Goal: Task Accomplishment & Management: Complete application form

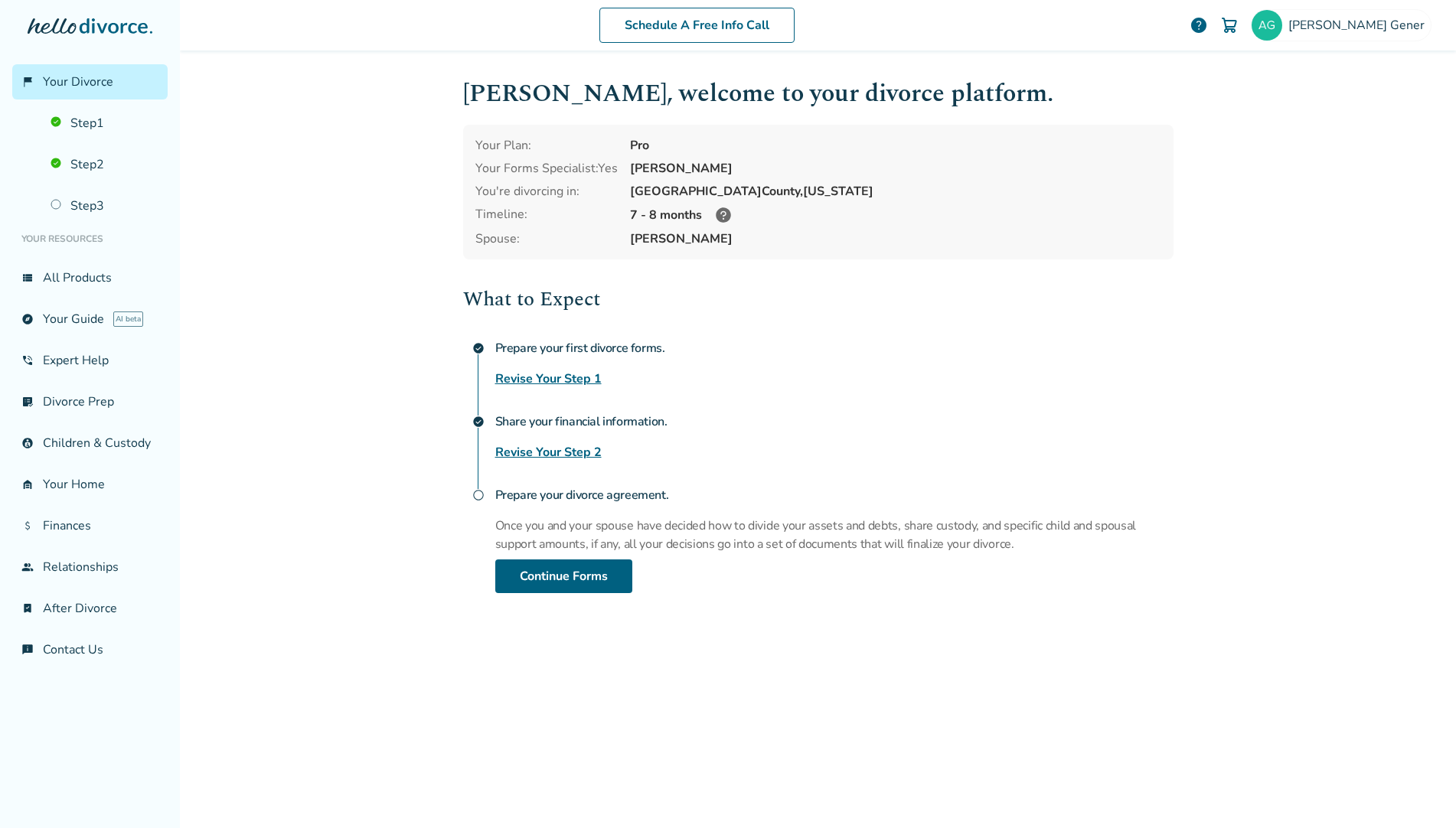
click at [556, 445] on link "Revise Your Step 2" at bounding box center [548, 452] width 107 height 18
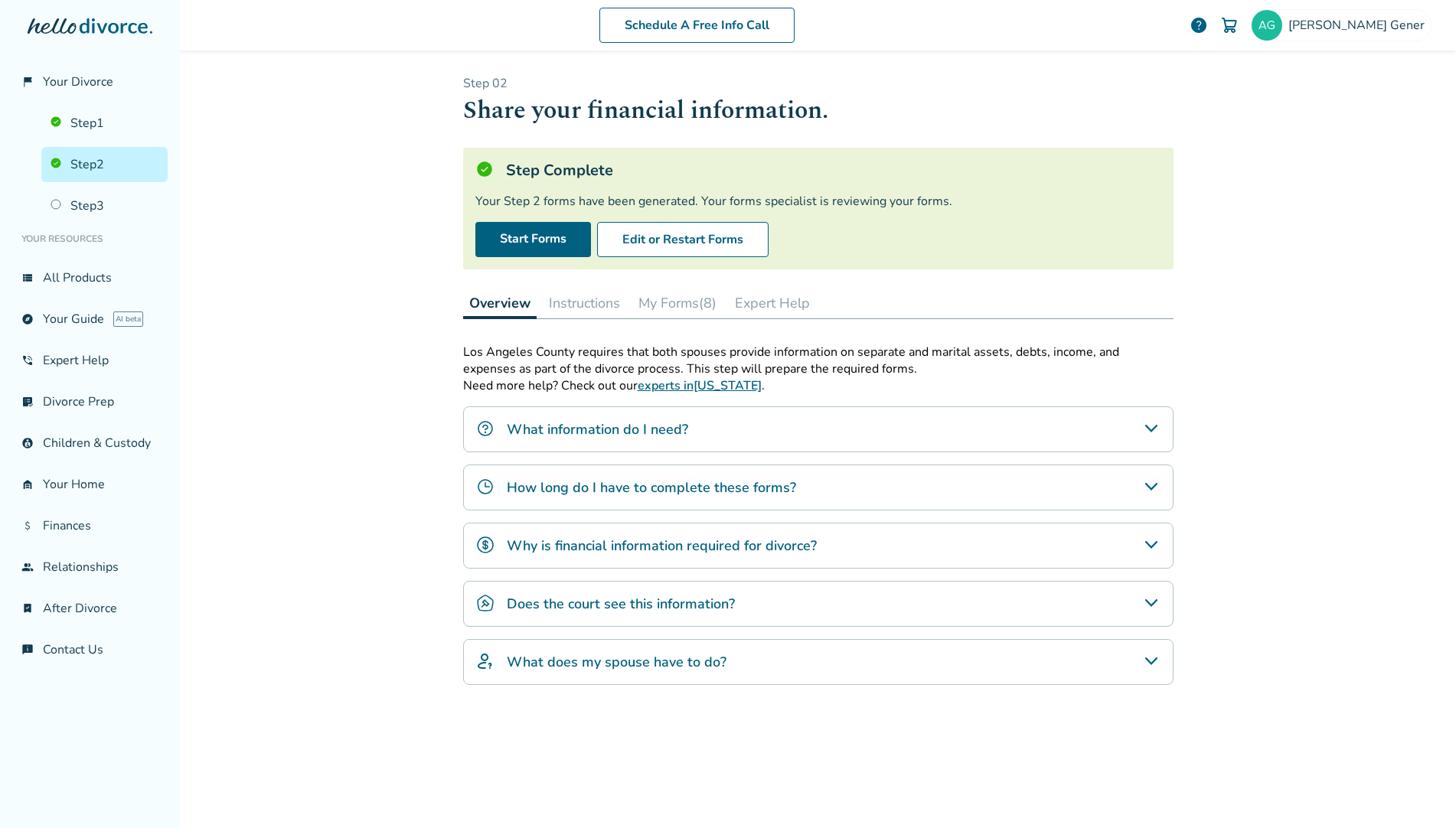
click at [595, 304] on button "Instructions" at bounding box center [584, 303] width 84 height 31
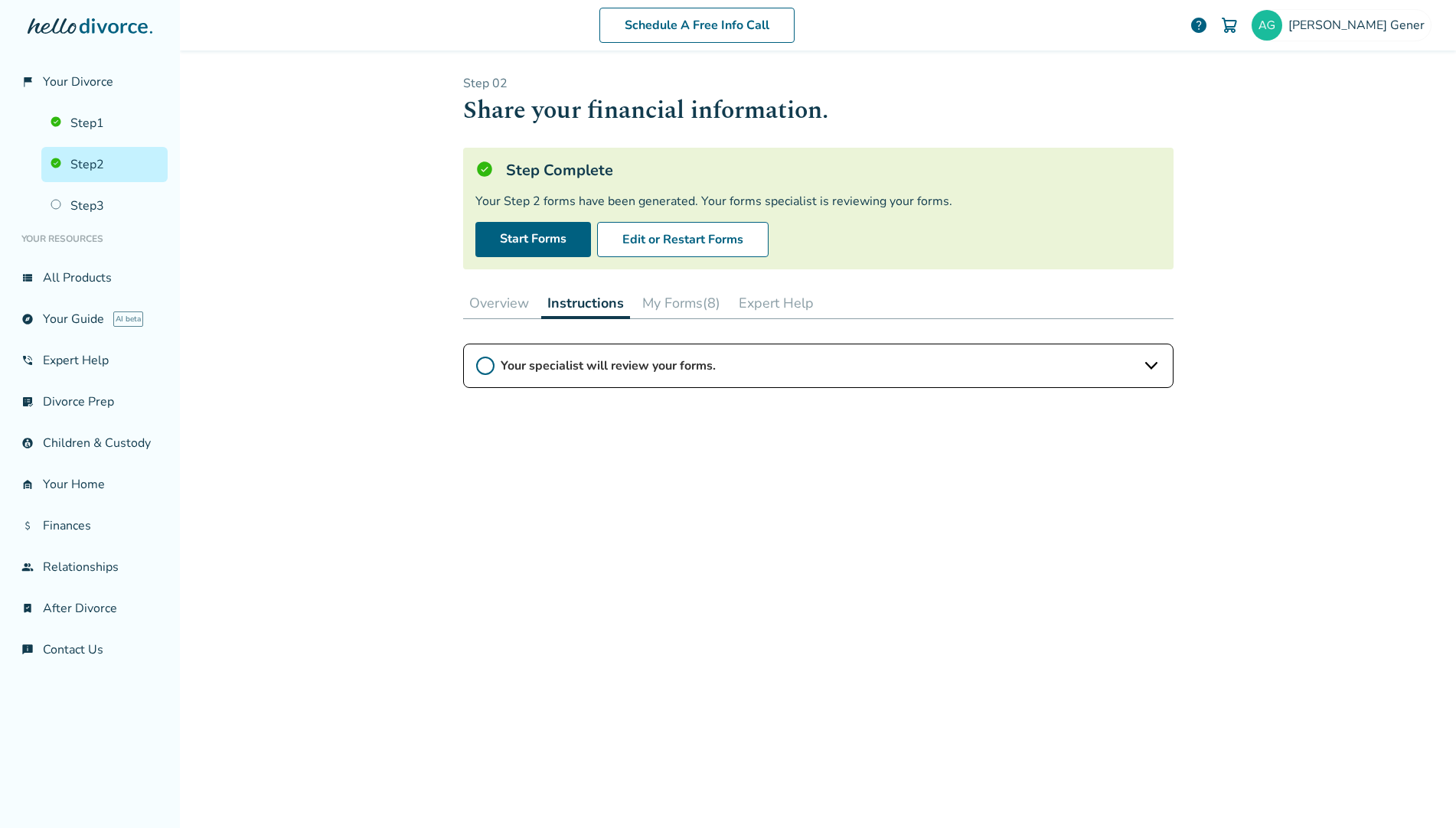
click at [672, 305] on button "My Forms (8)" at bounding box center [681, 303] width 91 height 31
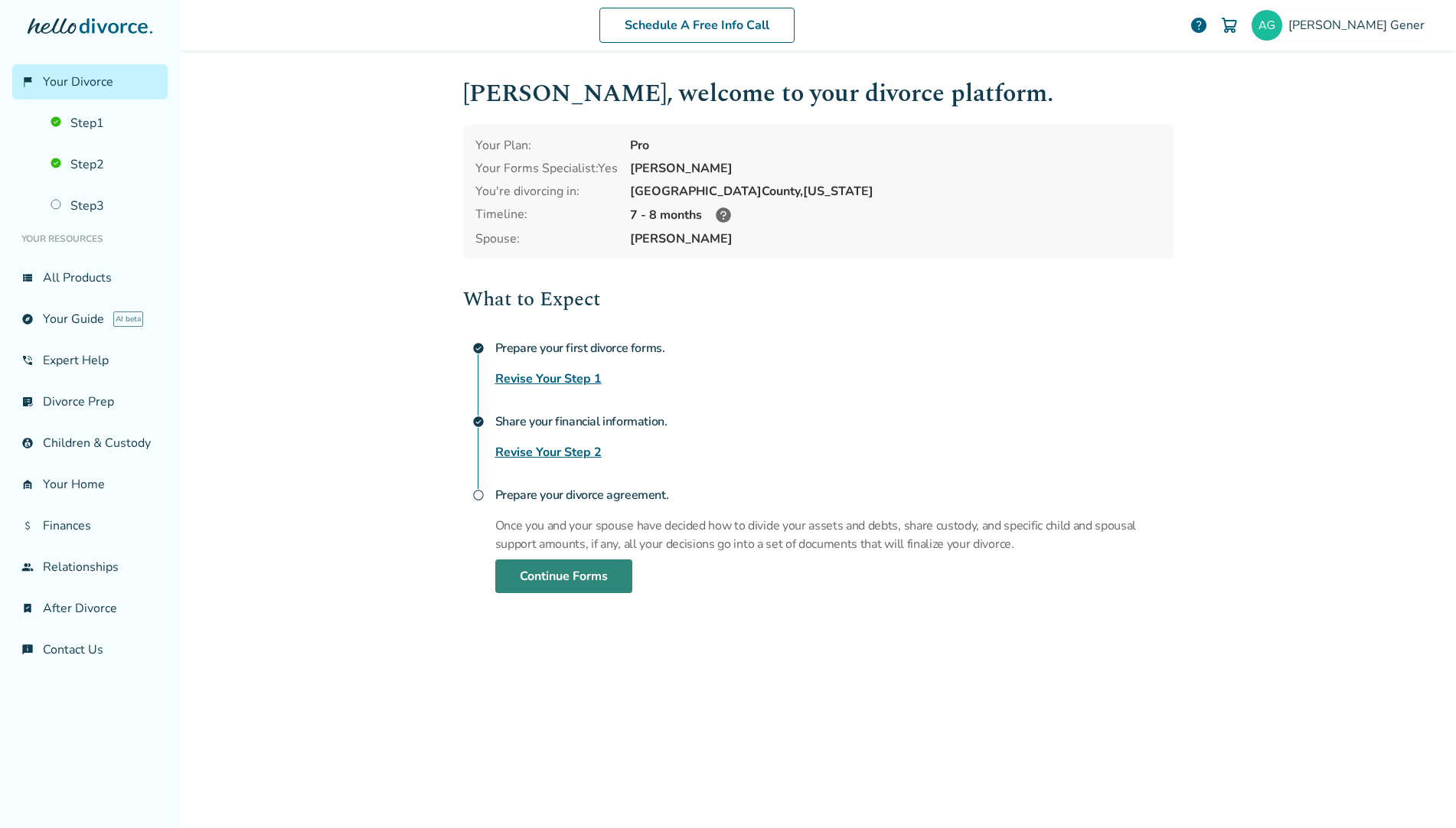
click at [595, 568] on link "Continue Forms" at bounding box center [564, 576] width 137 height 34
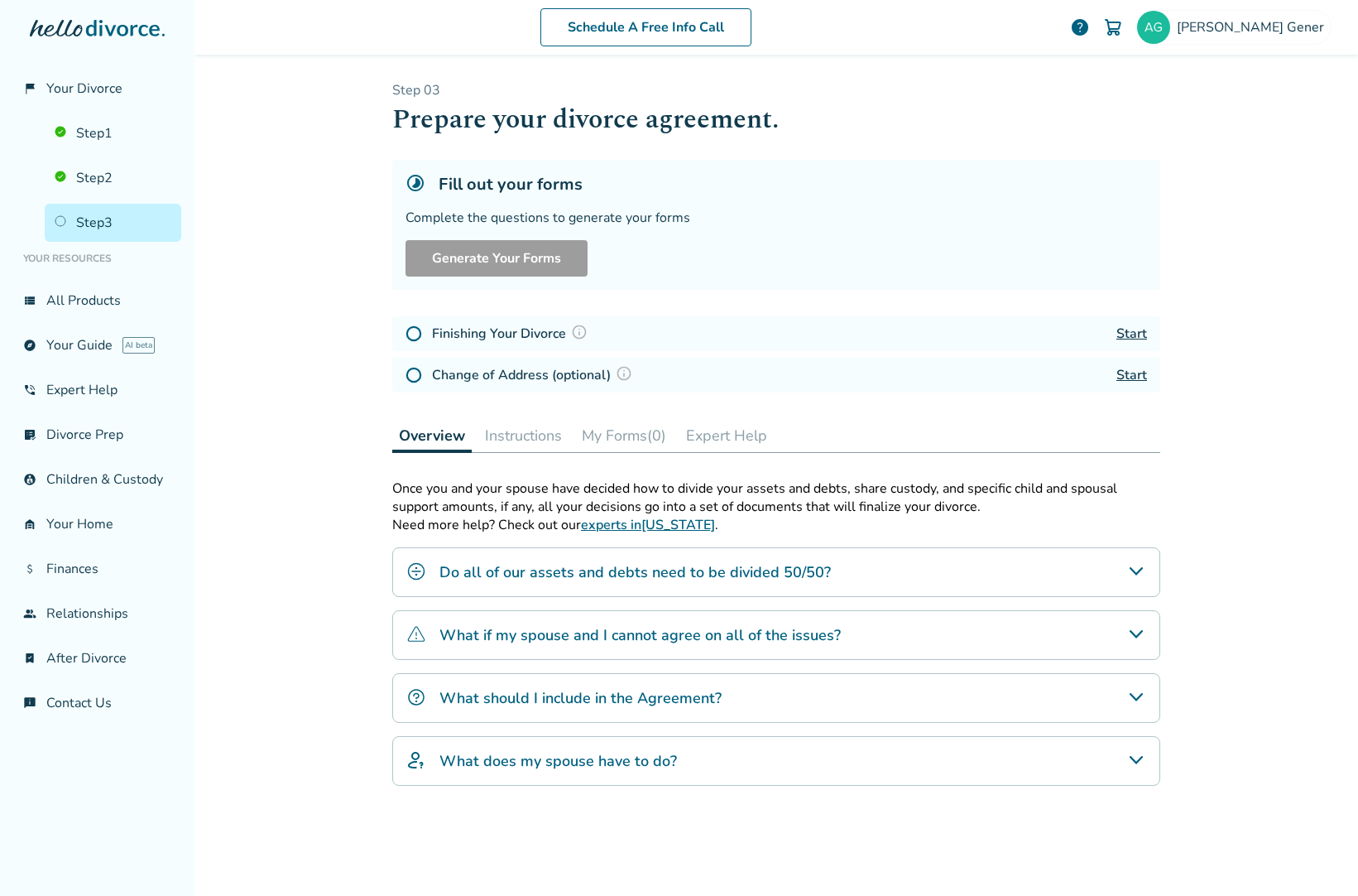
click at [549, 561] on h4 "Do all of our assets and debts need to be divided 50/50?" at bounding box center [635, 572] width 392 height 22
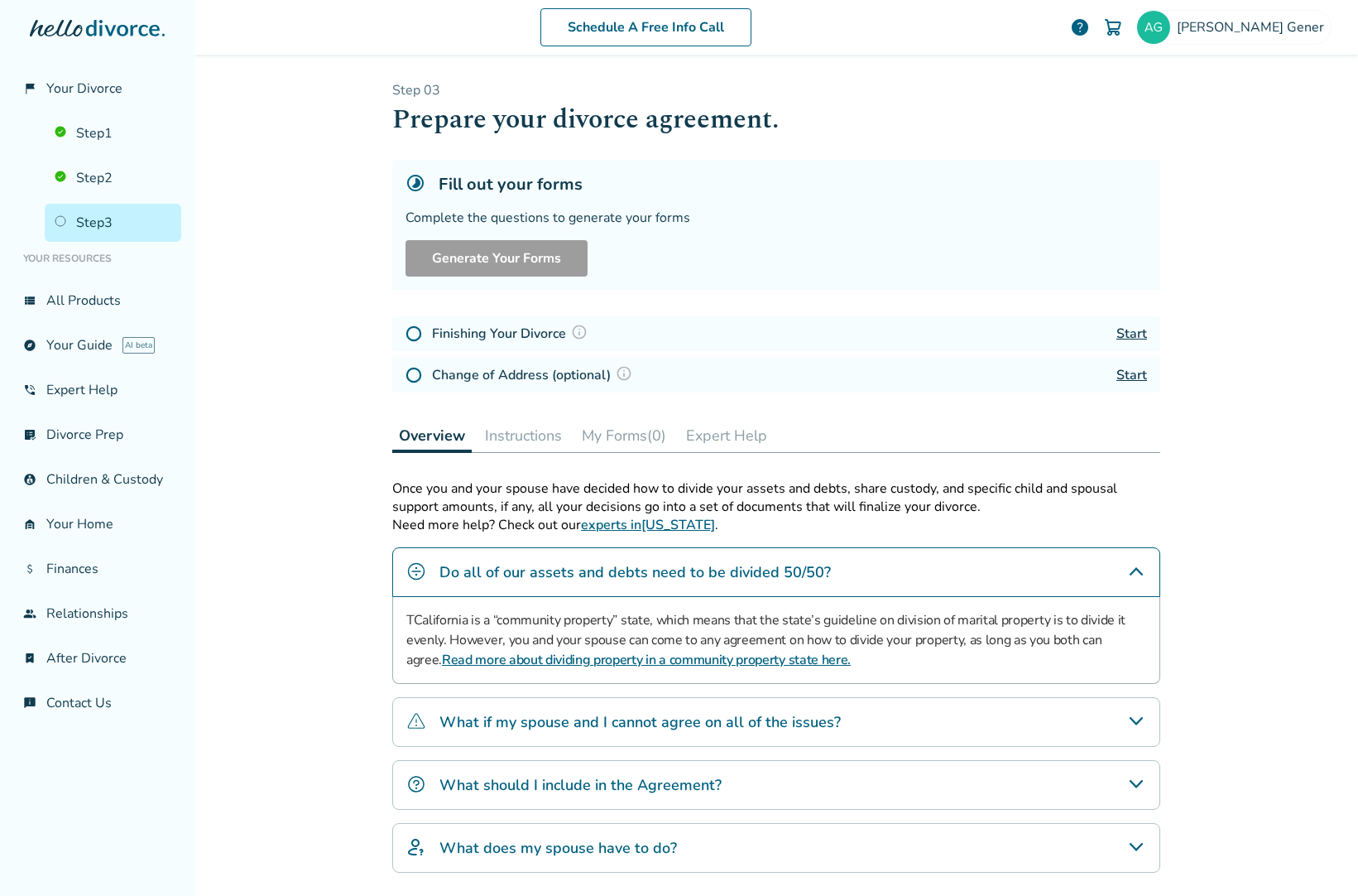
click at [511, 433] on button "Instructions" at bounding box center [523, 436] width 90 height 33
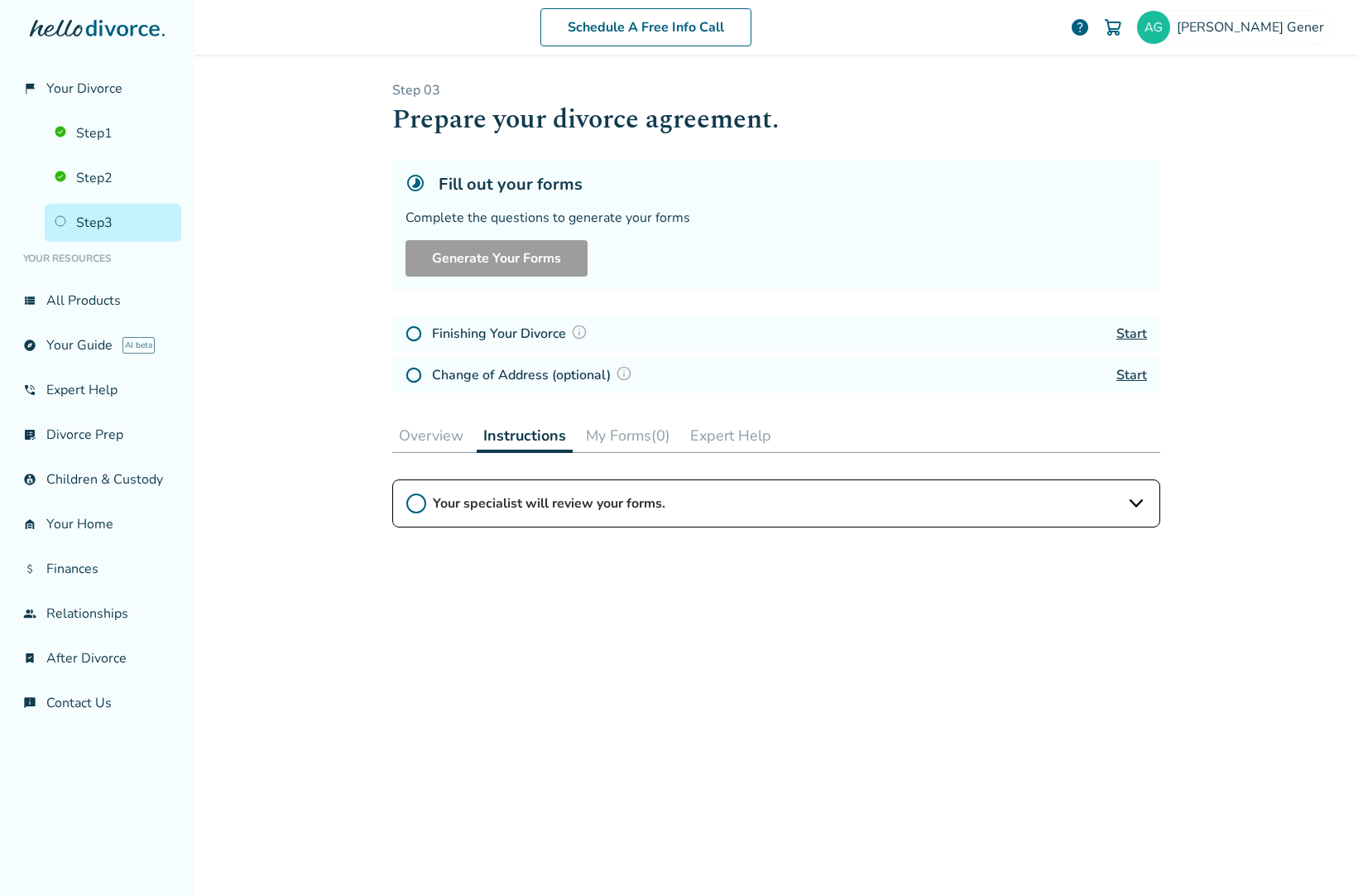
click at [621, 441] on button "My Forms (0)" at bounding box center [628, 436] width 98 height 33
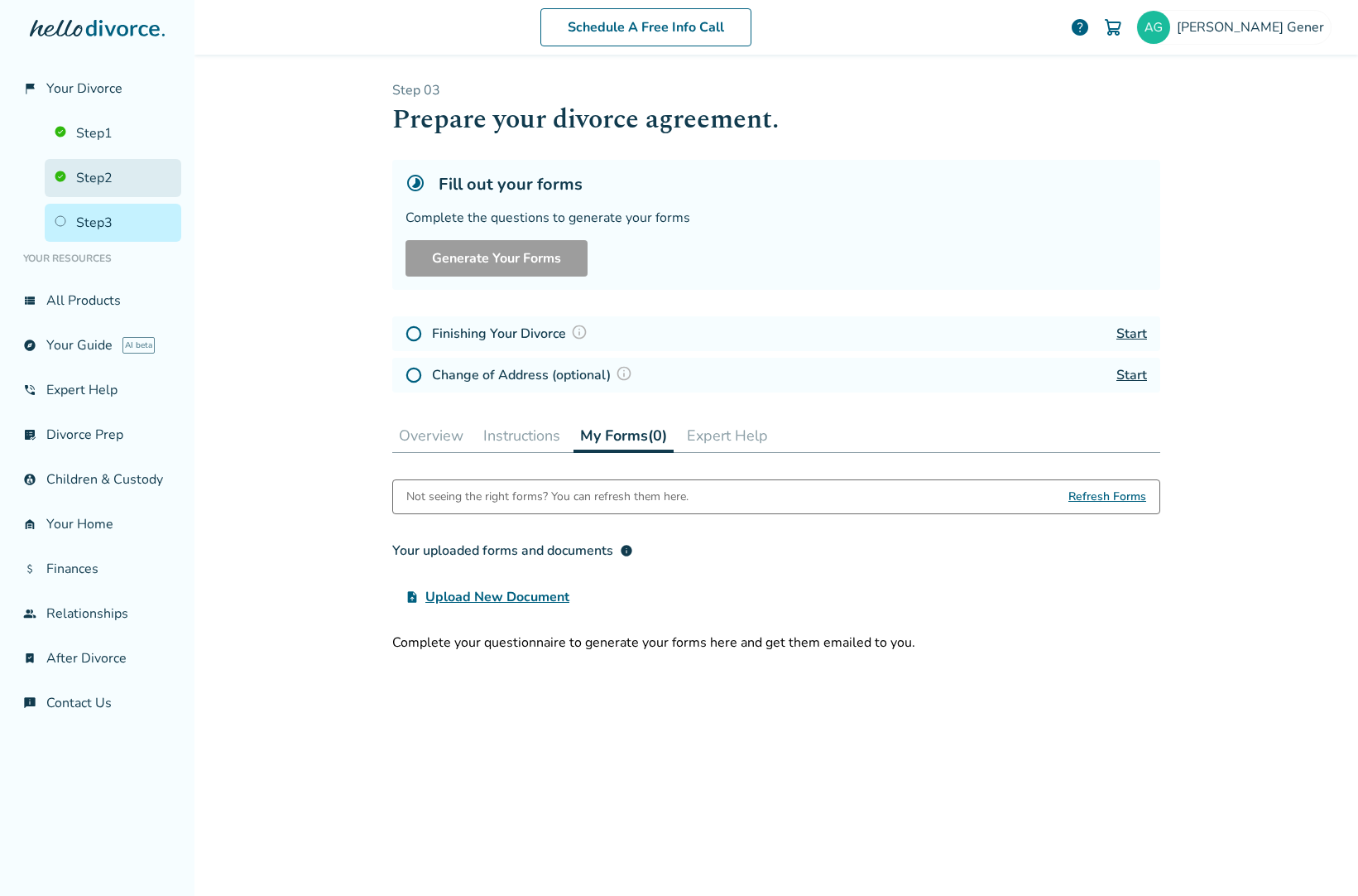
click at [100, 176] on link "Step 2" at bounding box center [113, 178] width 137 height 38
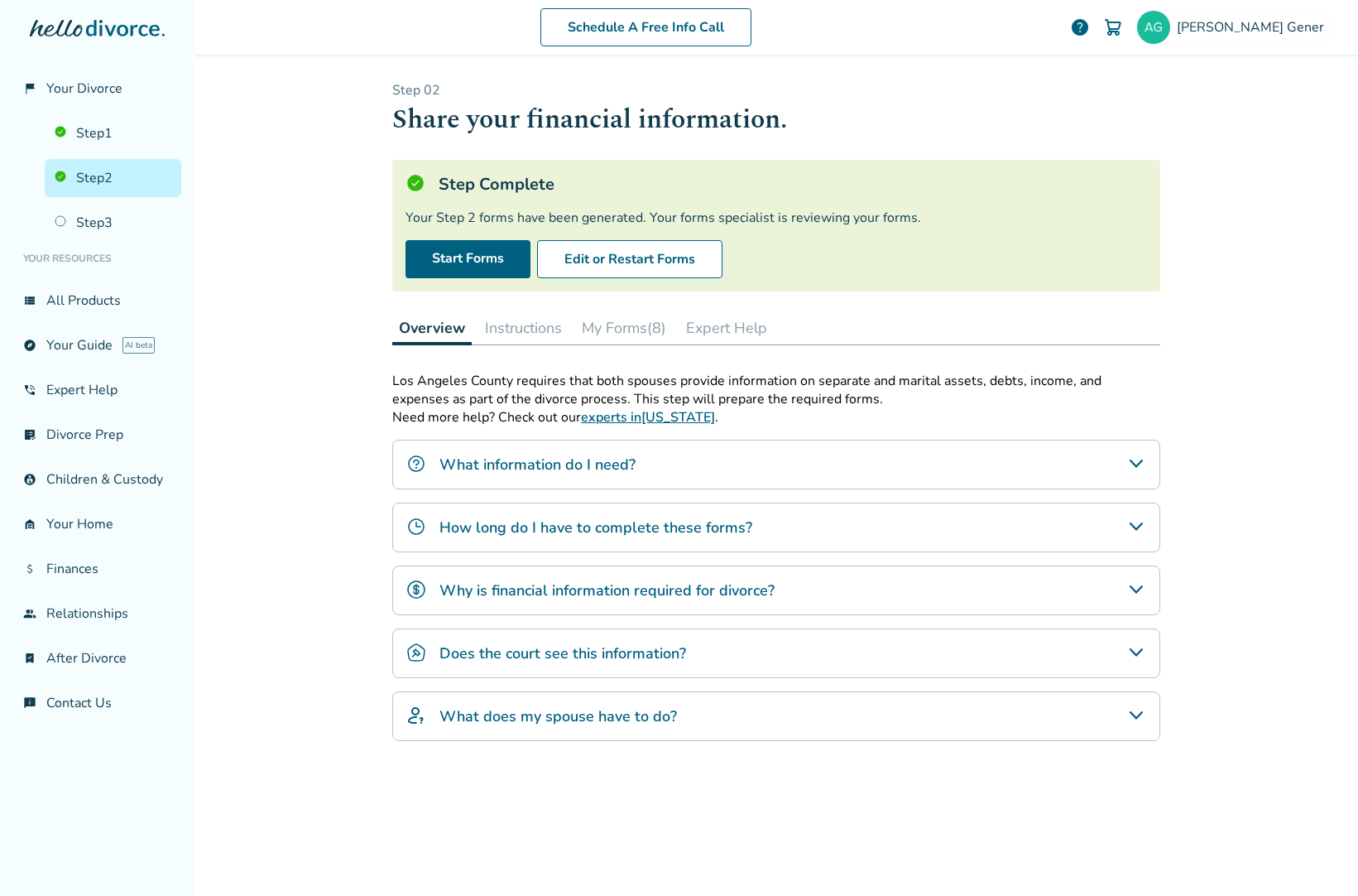
click at [100, 178] on link "Step 2" at bounding box center [113, 178] width 137 height 38
click at [528, 332] on button "Instructions" at bounding box center [523, 328] width 90 height 33
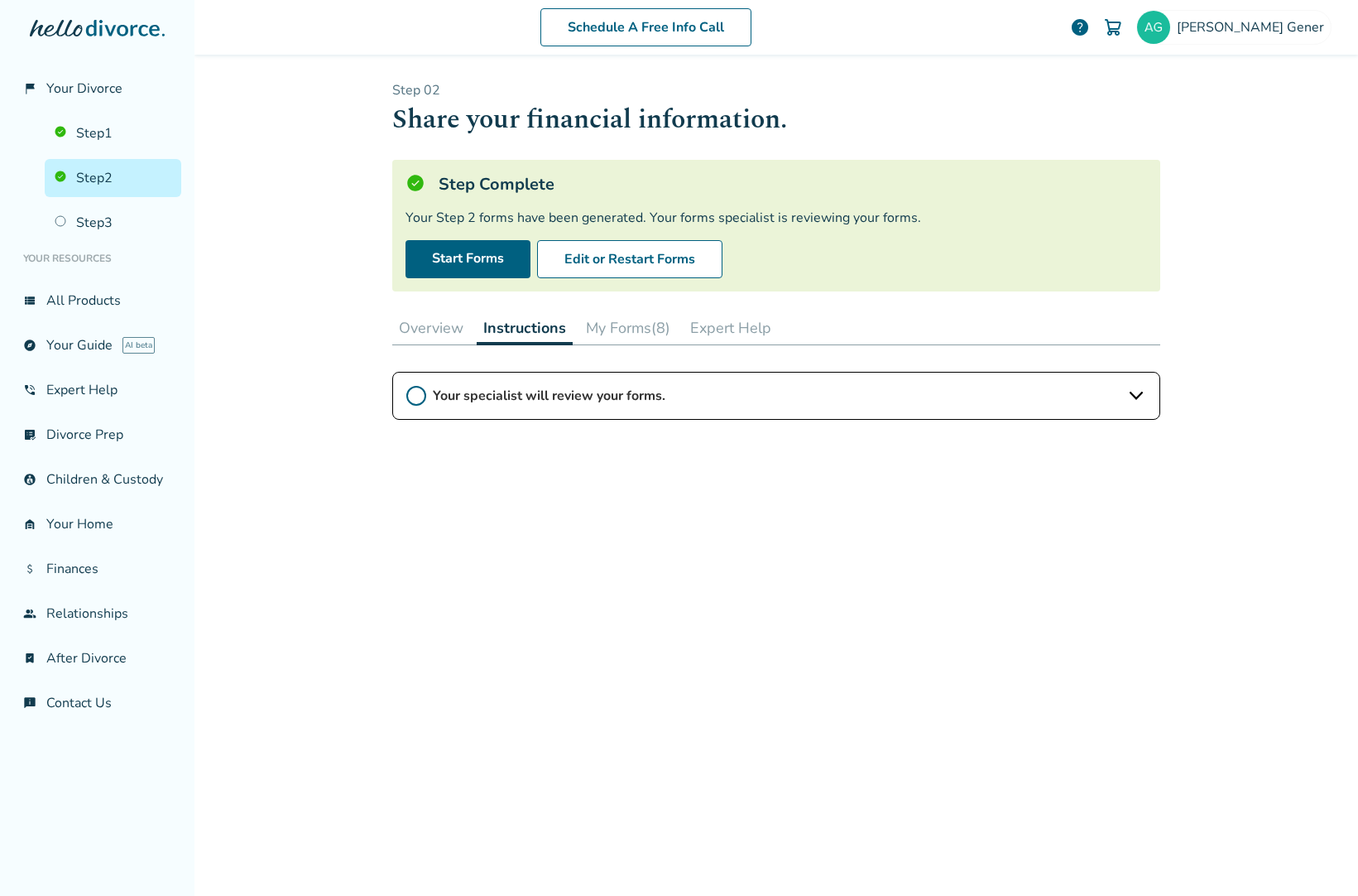
click at [665, 399] on span "Your specialist will review your forms." at bounding box center [776, 396] width 687 height 18
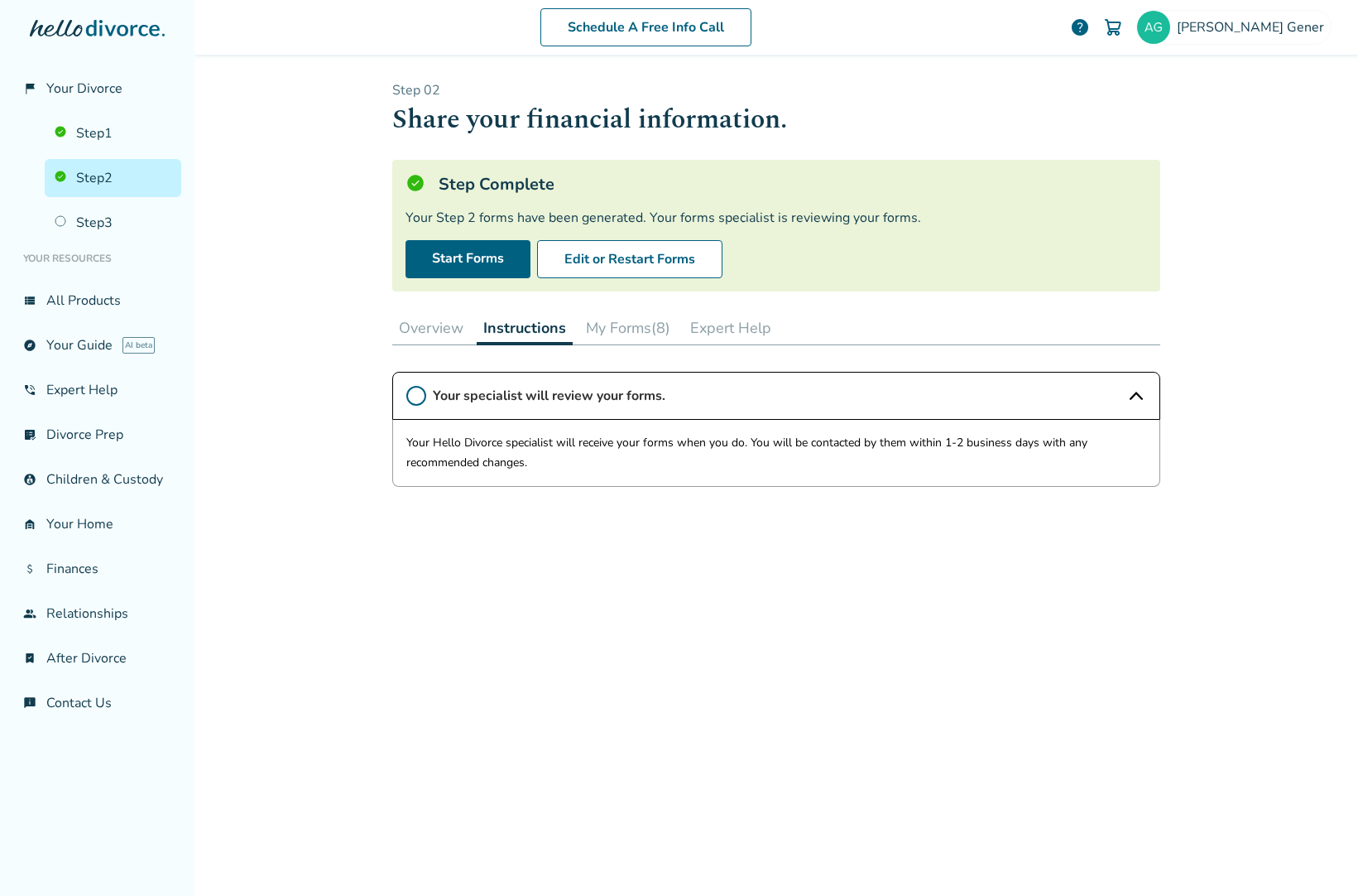
click at [625, 329] on button "My Forms (8)" at bounding box center [628, 328] width 98 height 33
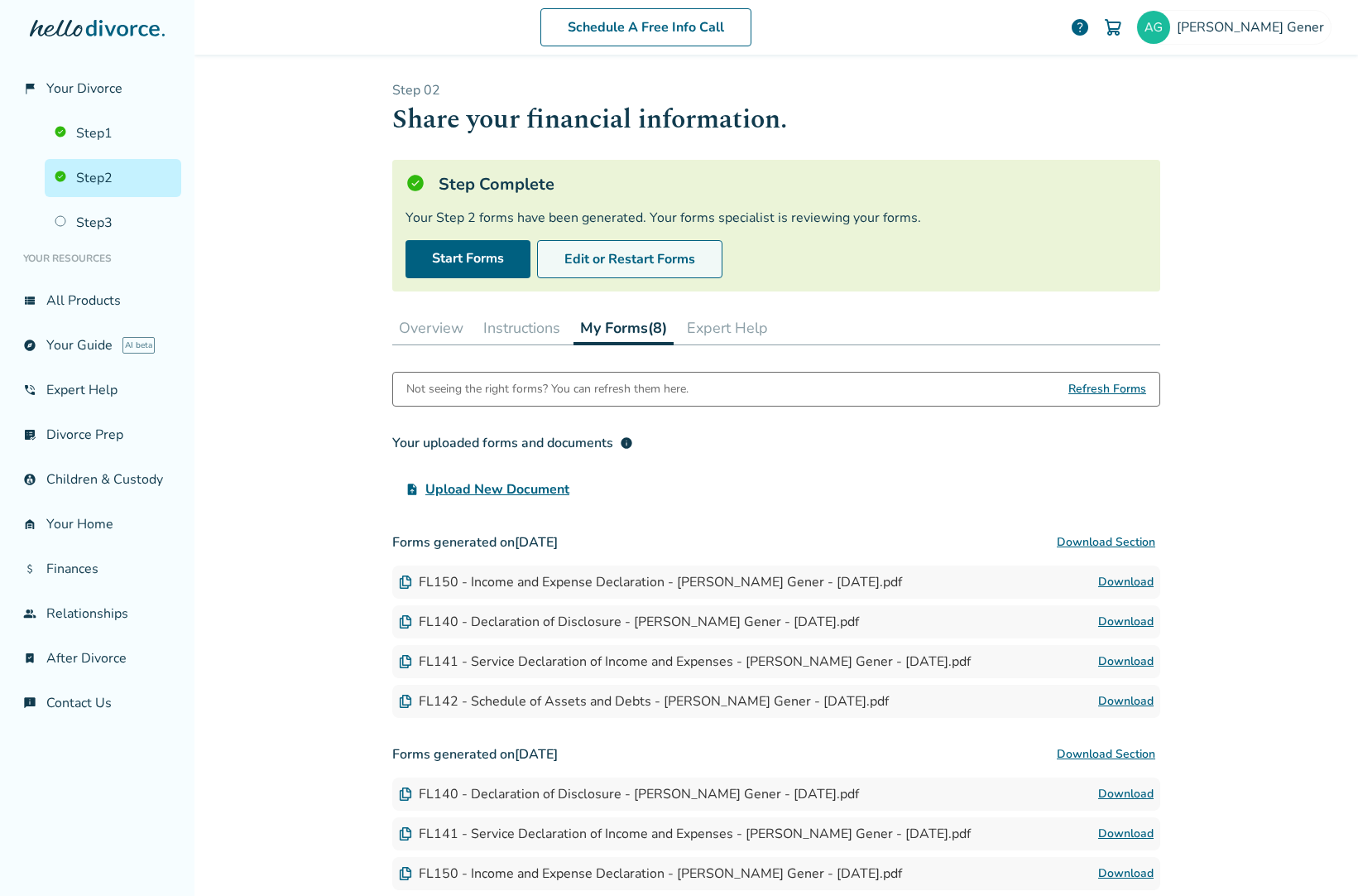
drag, startPoint x: 616, startPoint y: 279, endPoint x: 623, endPoint y: 256, distance: 24.0
click at [619, 270] on div "Step Complete Your Step 2 forms have been generated. Your forms specialist is r…" at bounding box center [776, 226] width 768 height 132
click at [624, 256] on button "Edit or Restart Forms" at bounding box center [630, 259] width 186 height 38
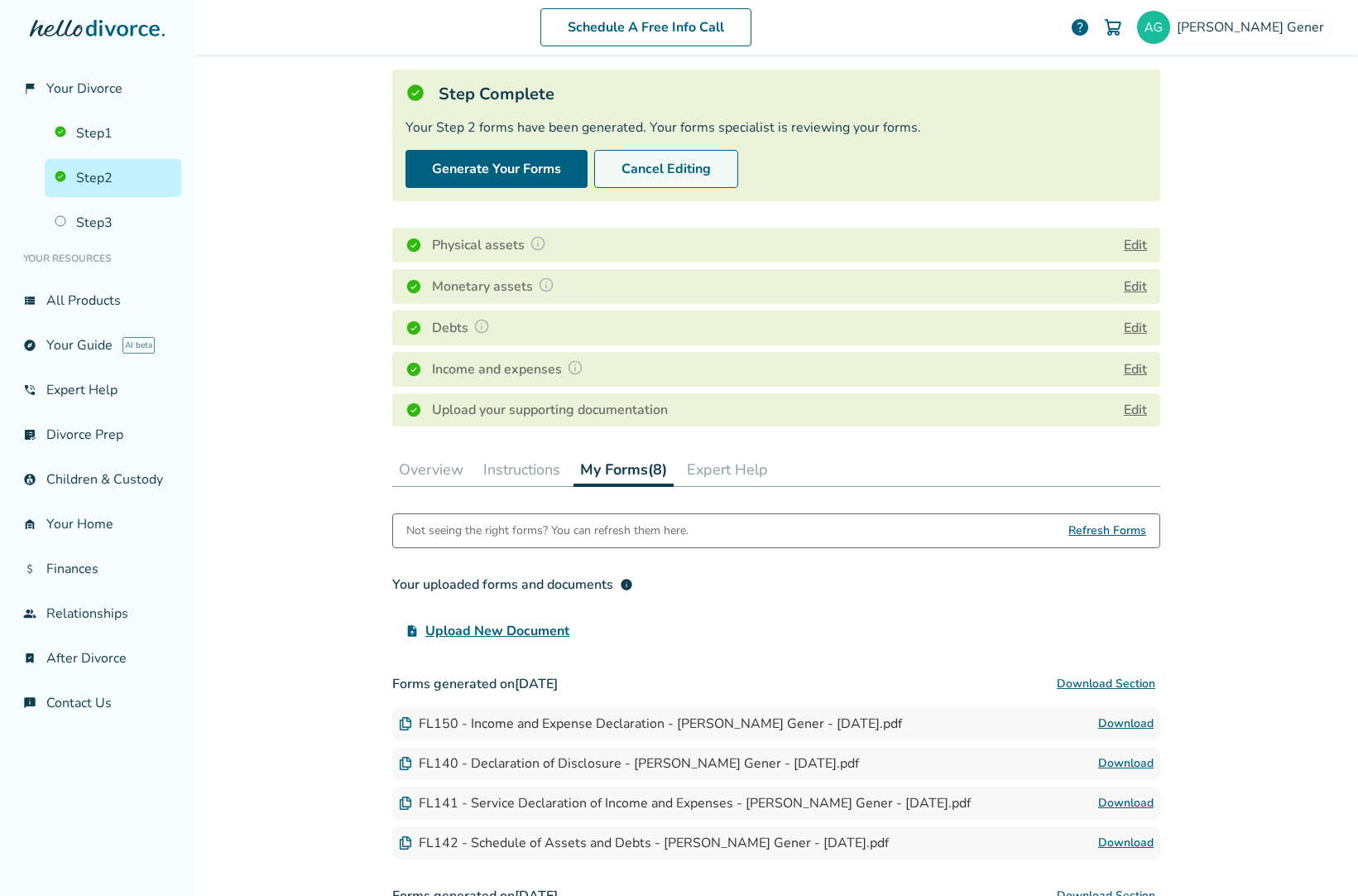
scroll to position [83, 0]
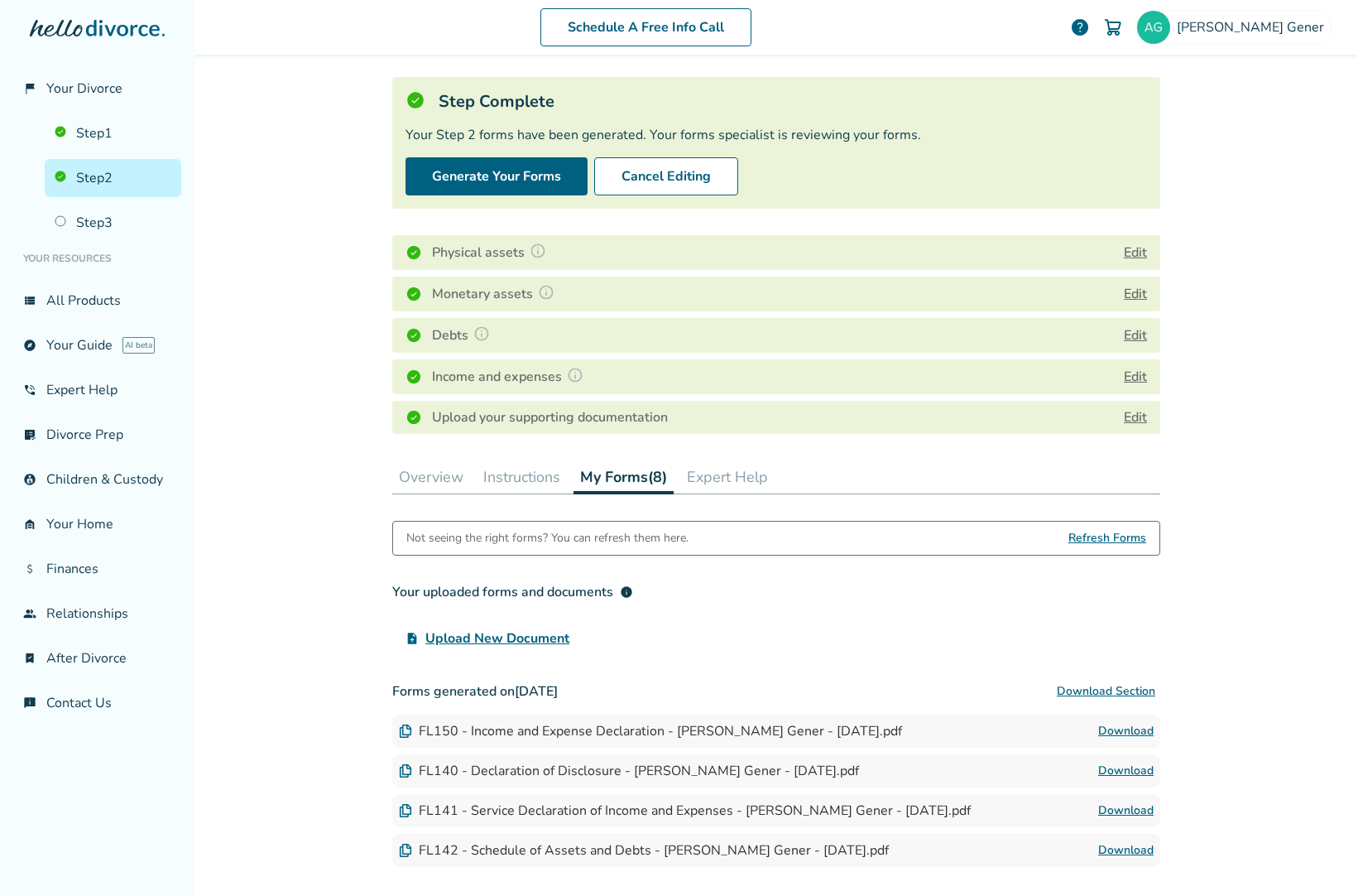
click at [1136, 254] on button "Edit" at bounding box center [1136, 252] width 23 height 20
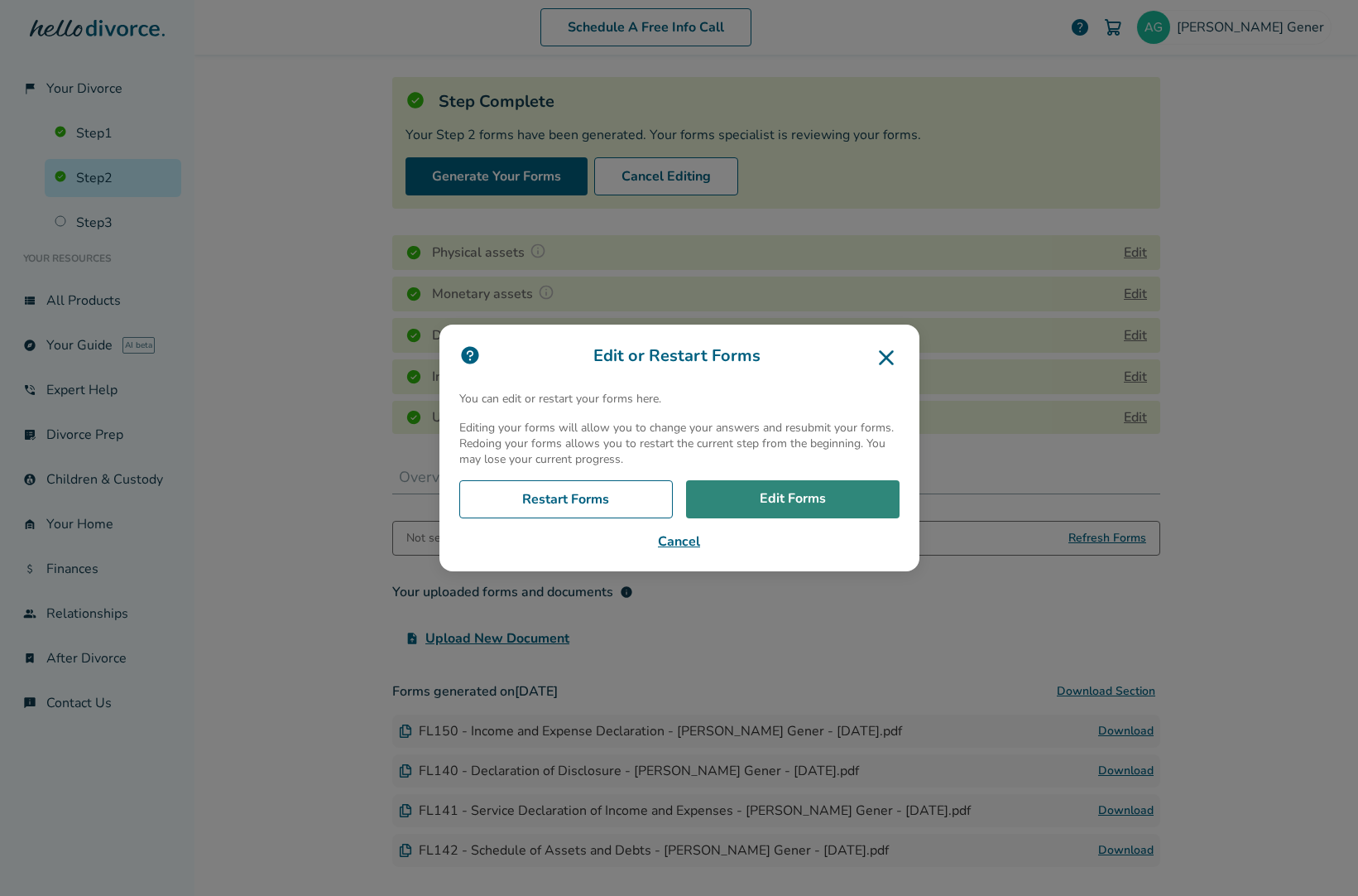
click at [834, 496] on link "Edit Forms" at bounding box center [792, 499] width 213 height 38
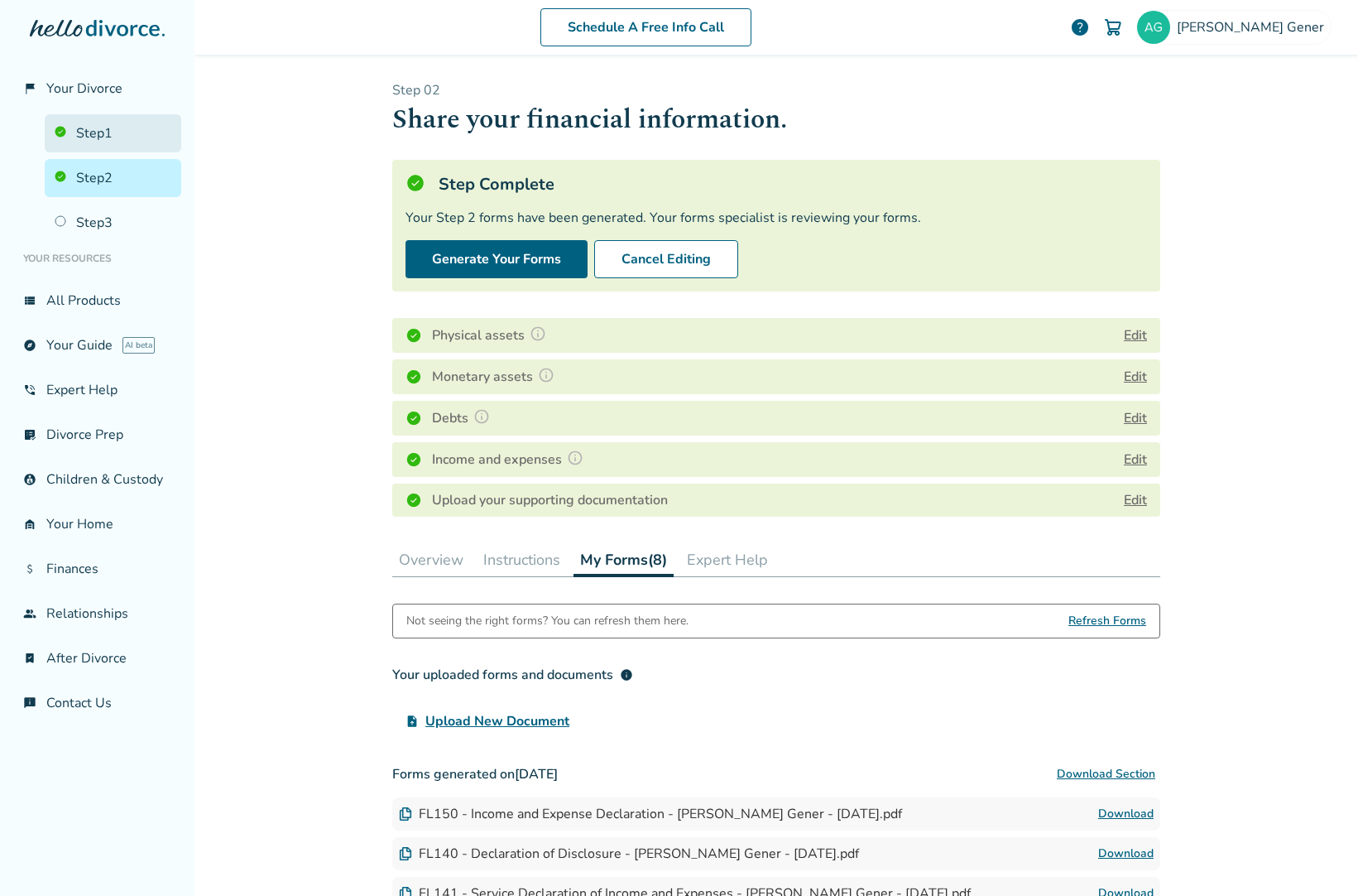
click at [110, 133] on link "Step 1" at bounding box center [113, 134] width 137 height 38
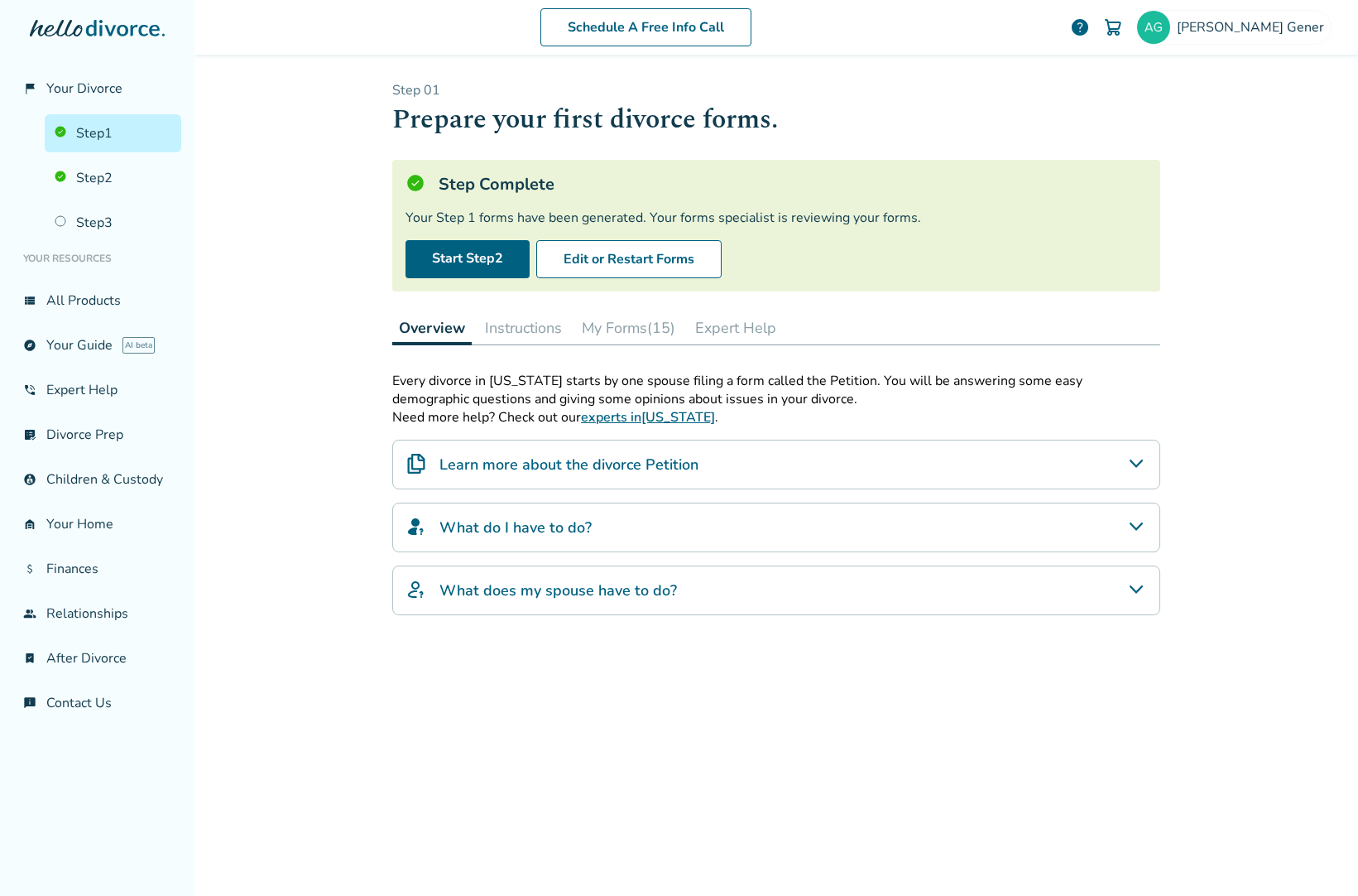
click at [569, 536] on h4 "What do I have to do?" at bounding box center [516, 528] width 153 height 22
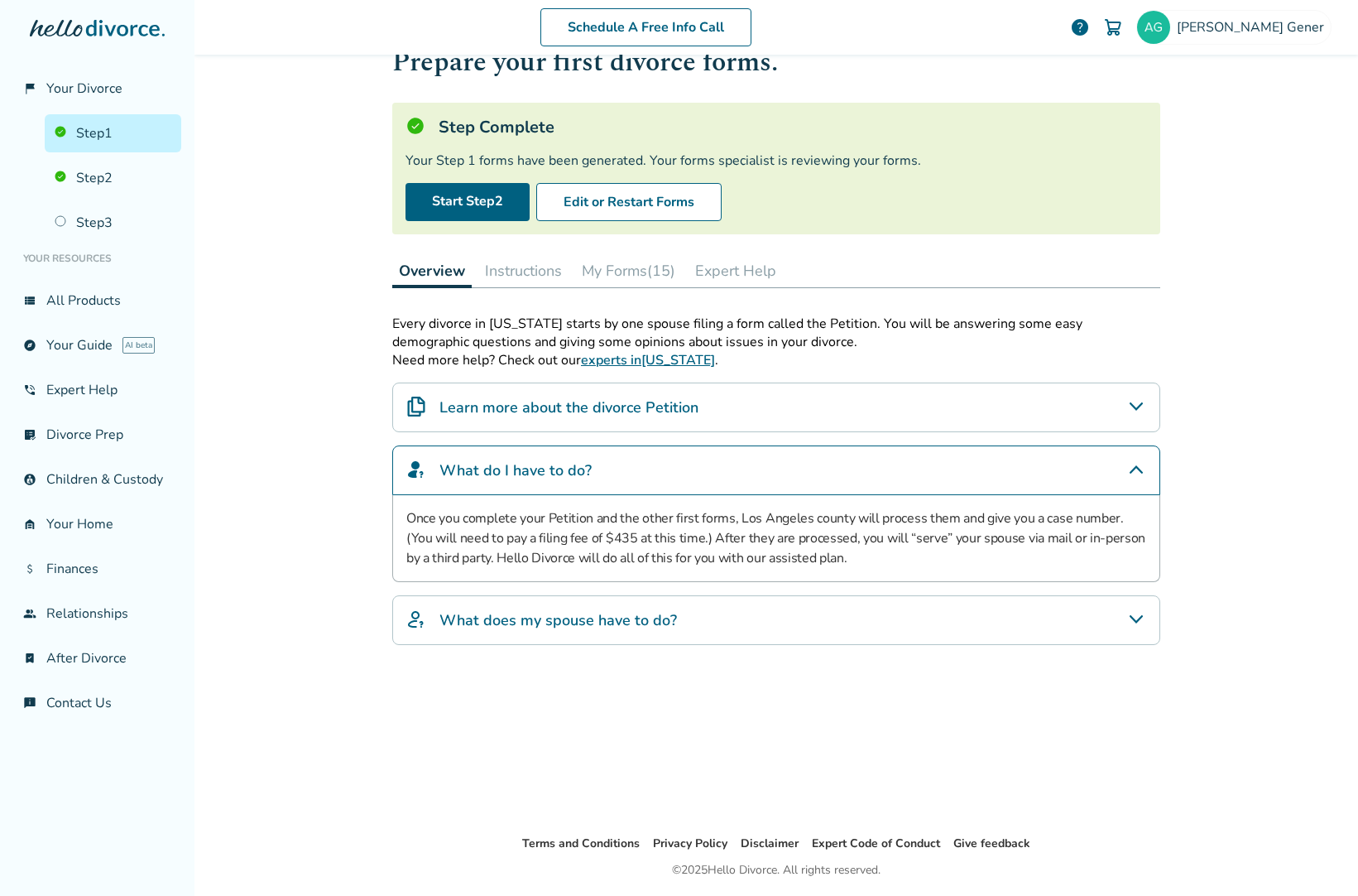
scroll to position [83, 0]
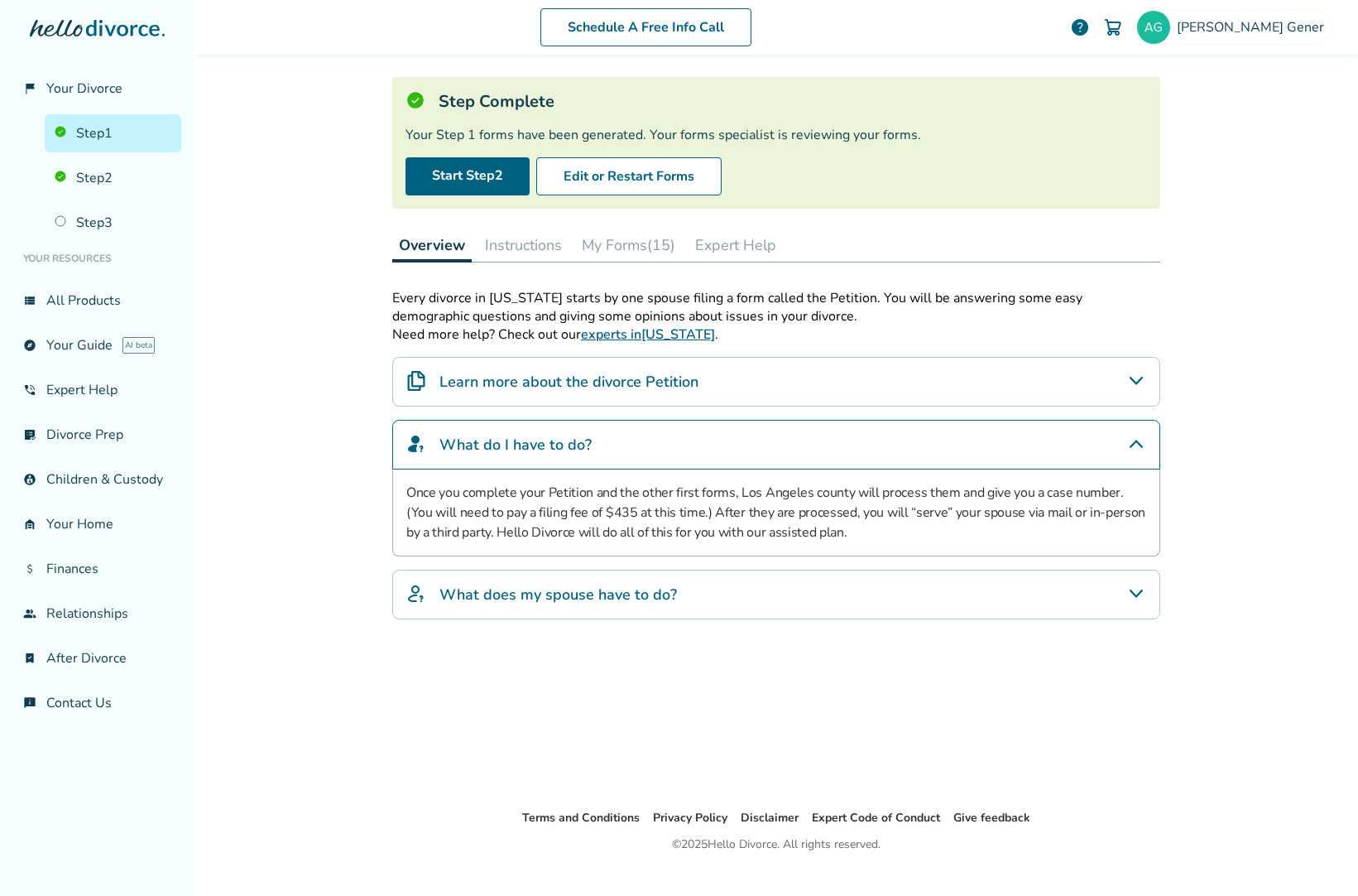
click at [509, 600] on h4 "What does my spouse have to do?" at bounding box center [558, 594] width 237 height 22
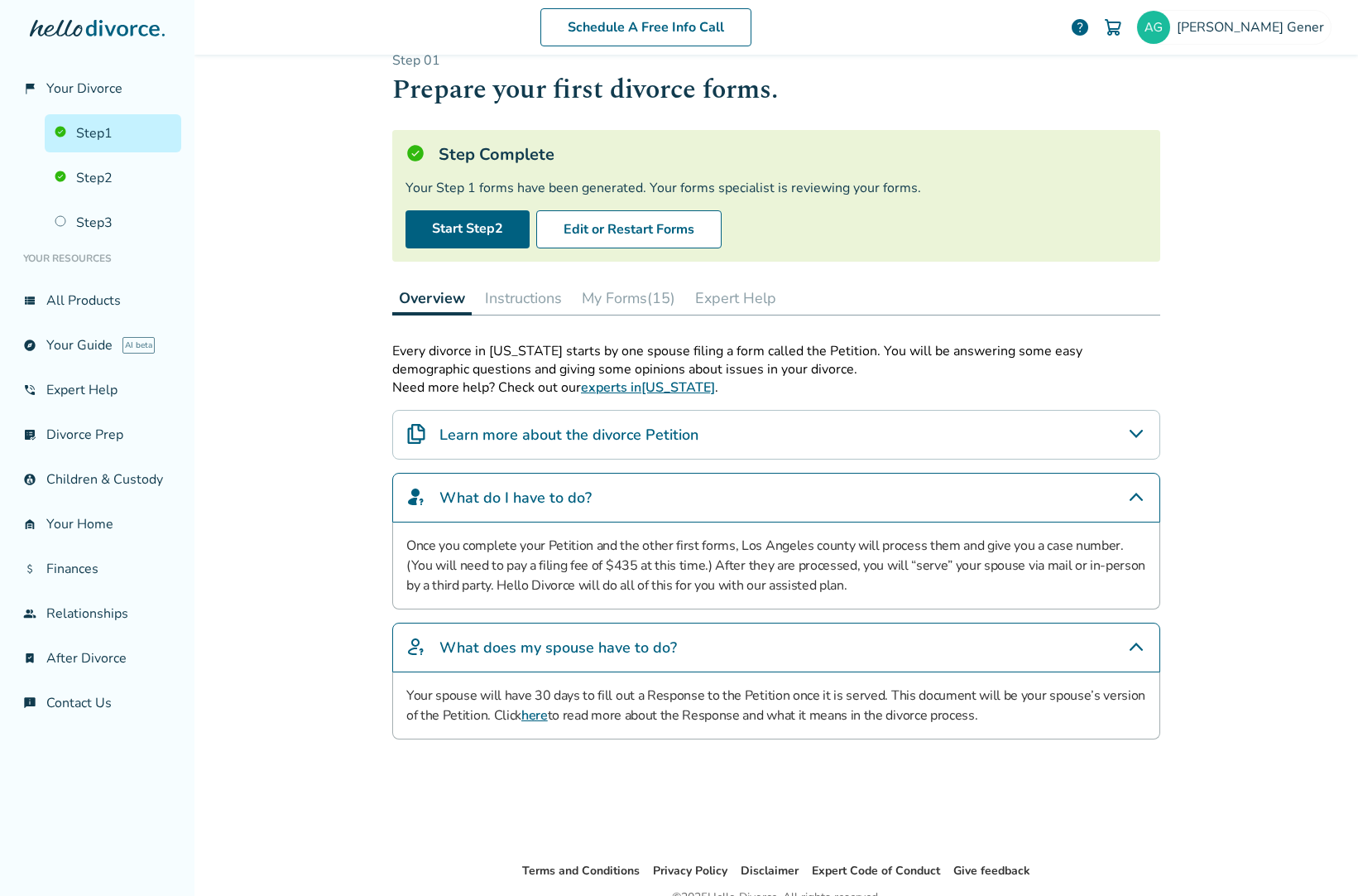
scroll to position [0, 0]
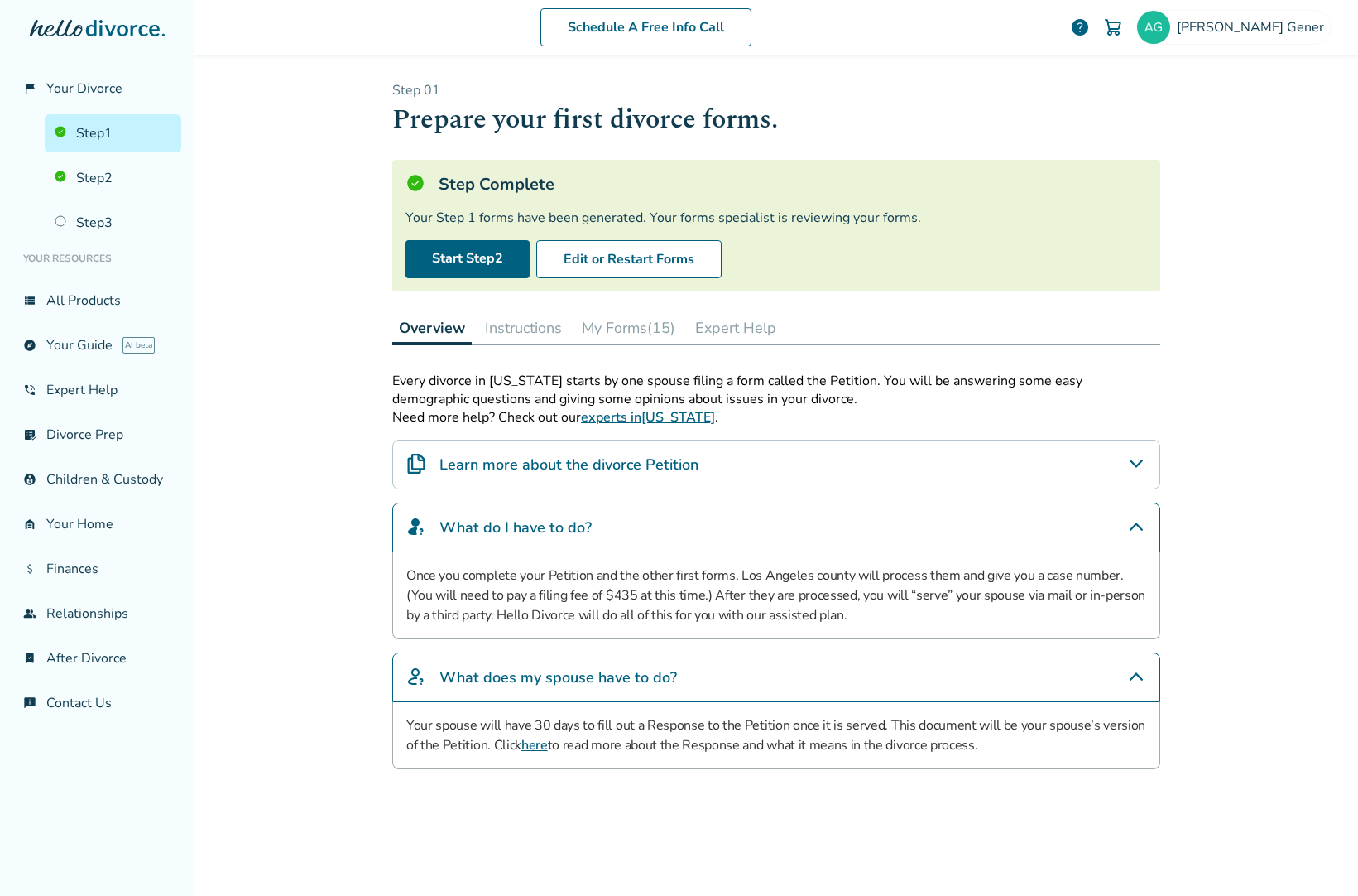
click at [521, 337] on button "Instructions" at bounding box center [523, 328] width 90 height 33
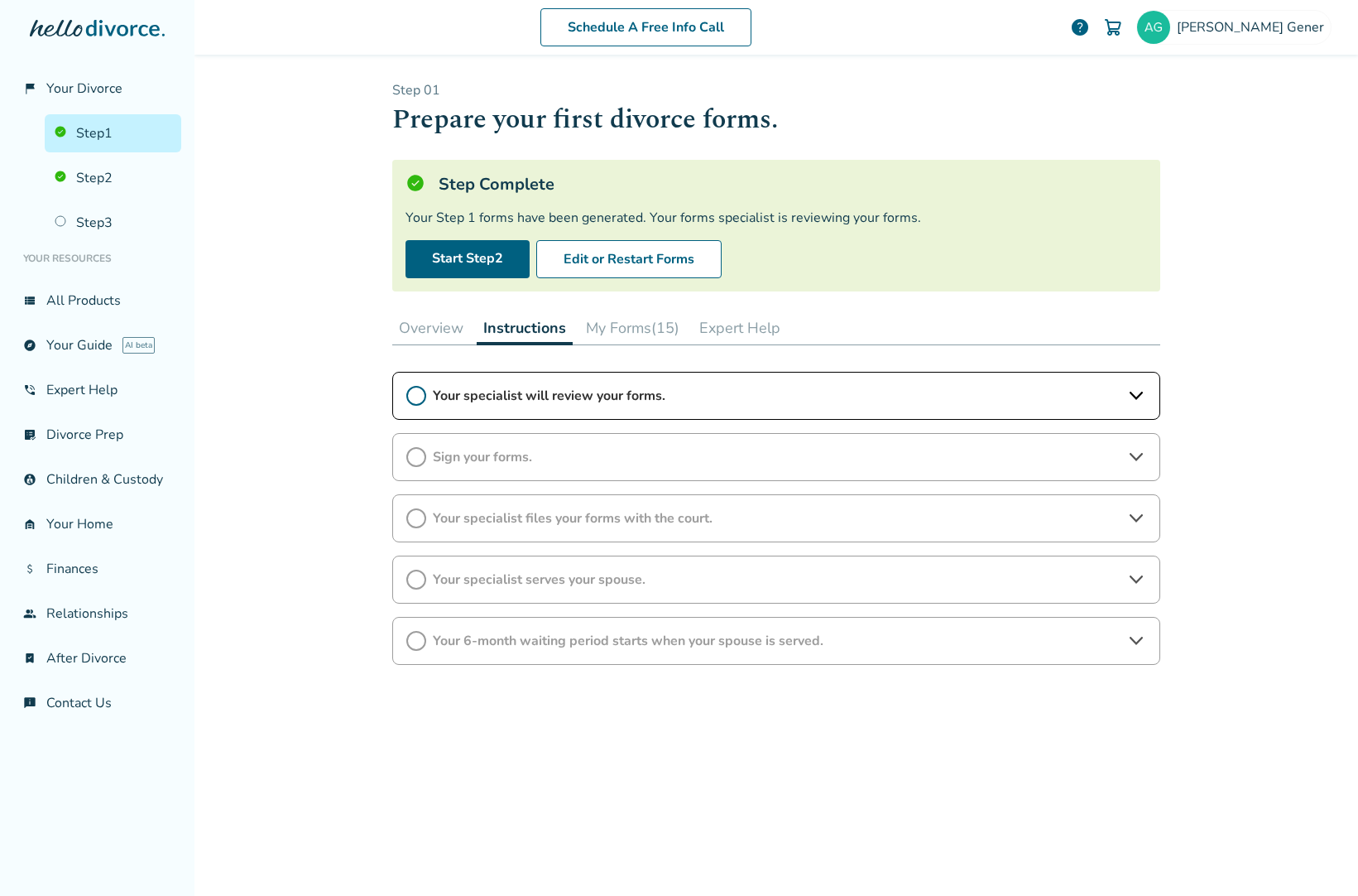
click at [614, 326] on button "My Forms (15)" at bounding box center [632, 328] width 107 height 33
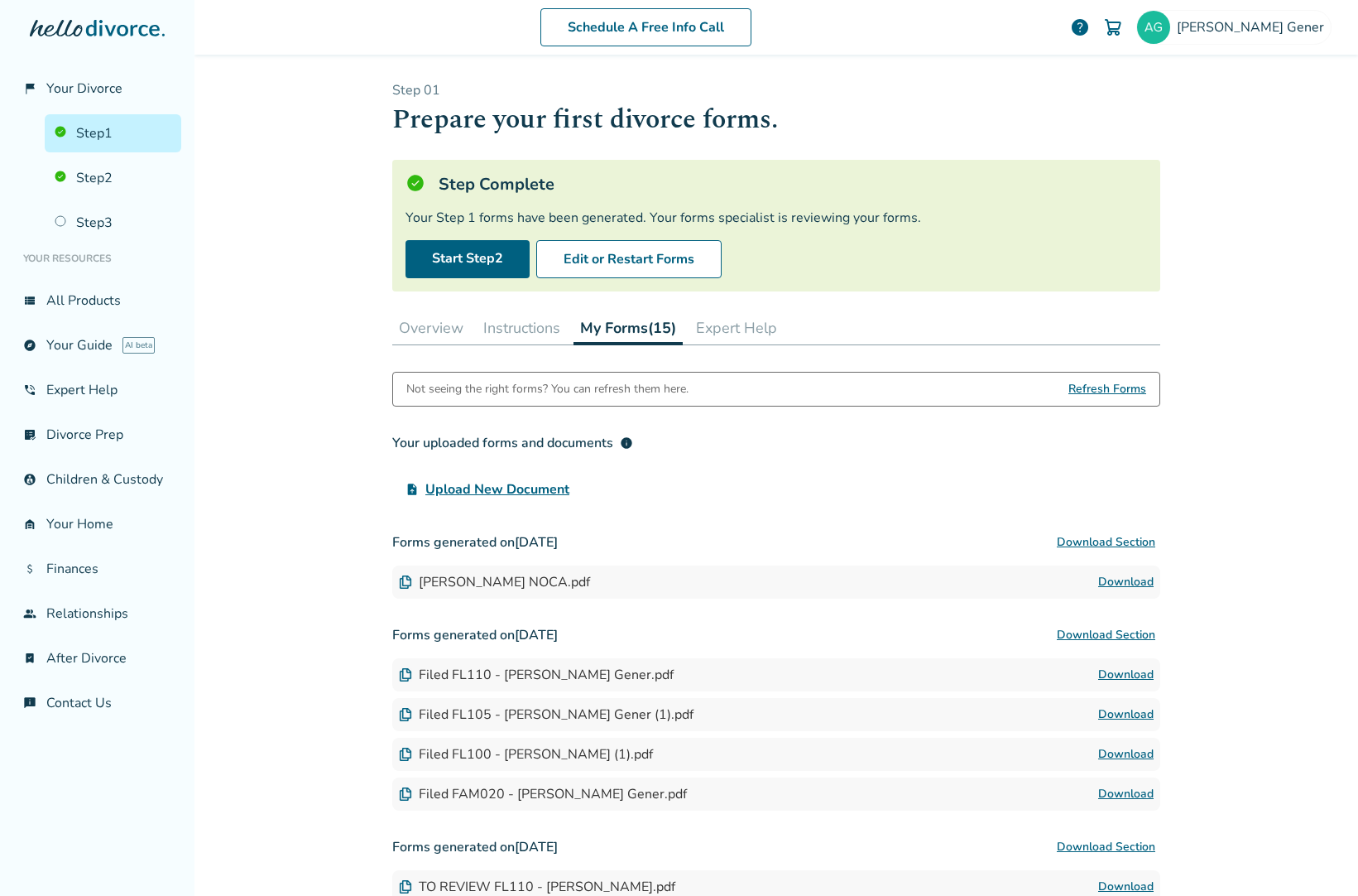
click at [721, 332] on button "Expert Help" at bounding box center [737, 328] width 95 height 33
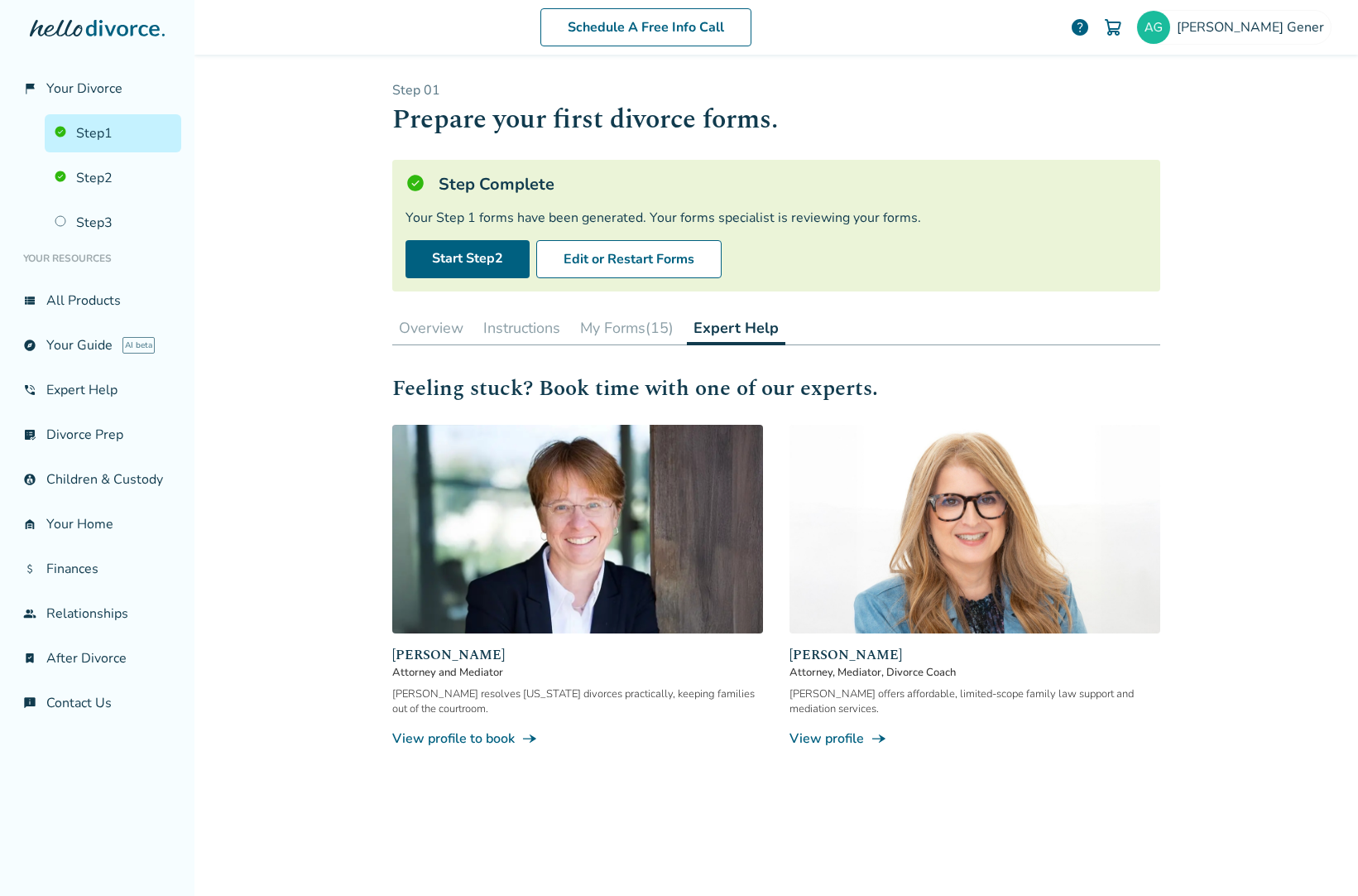
click at [632, 329] on button "My Forms (15)" at bounding box center [626, 328] width 107 height 33
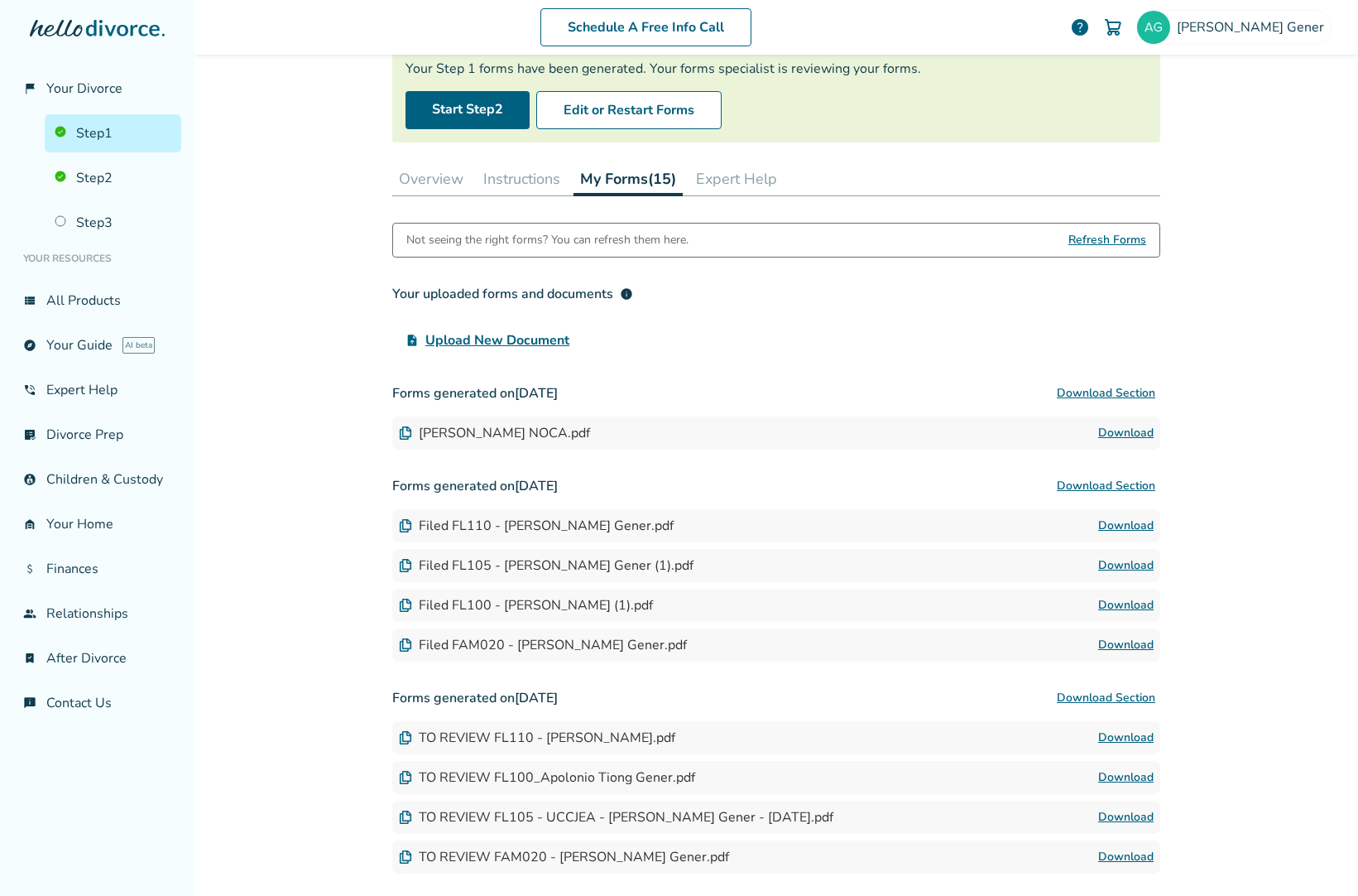
scroll to position [147, 0]
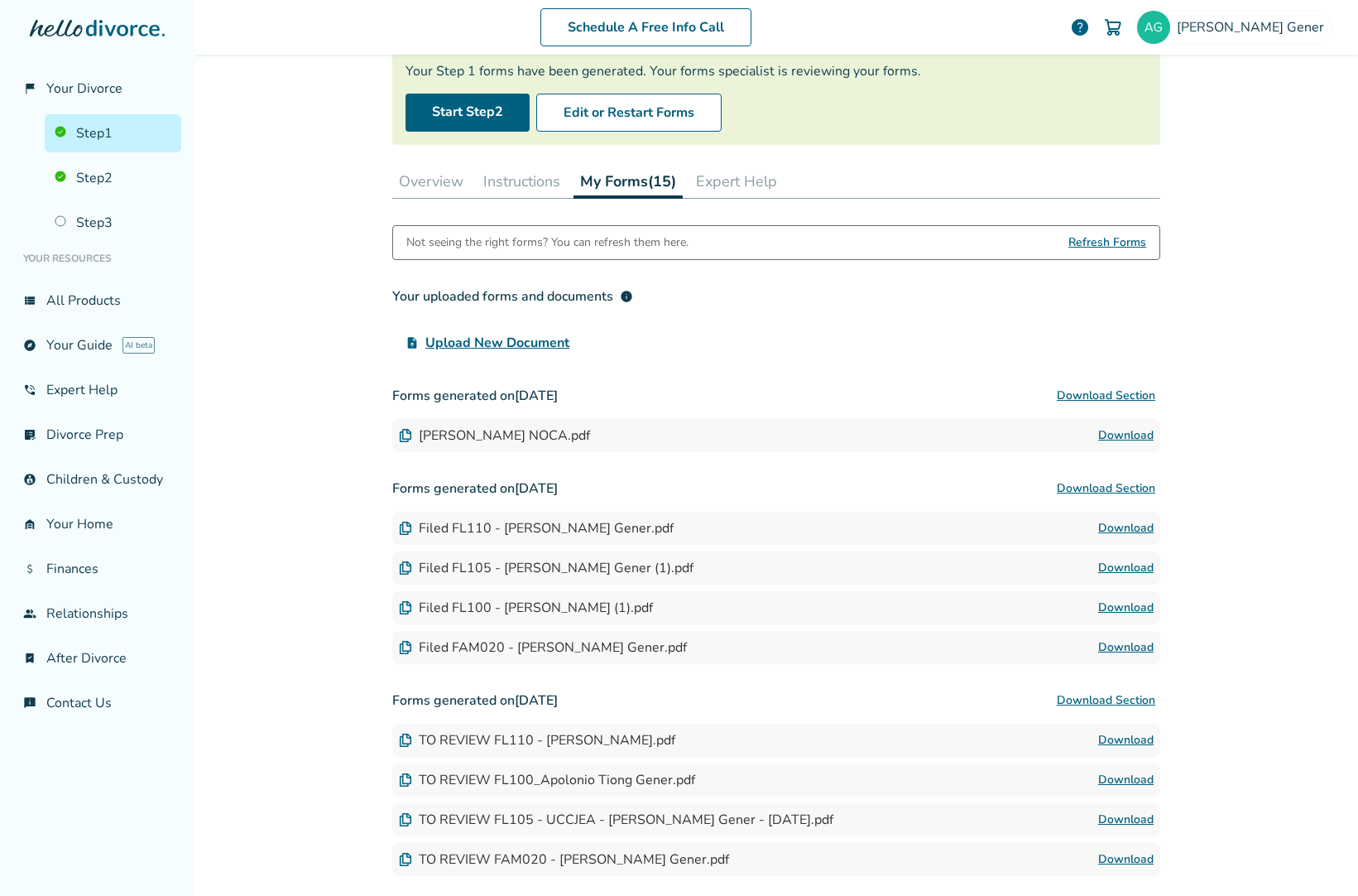
click at [399, 433] on img at bounding box center [406, 436] width 13 height 13
click at [504, 187] on button "Instructions" at bounding box center [522, 182] width 90 height 33
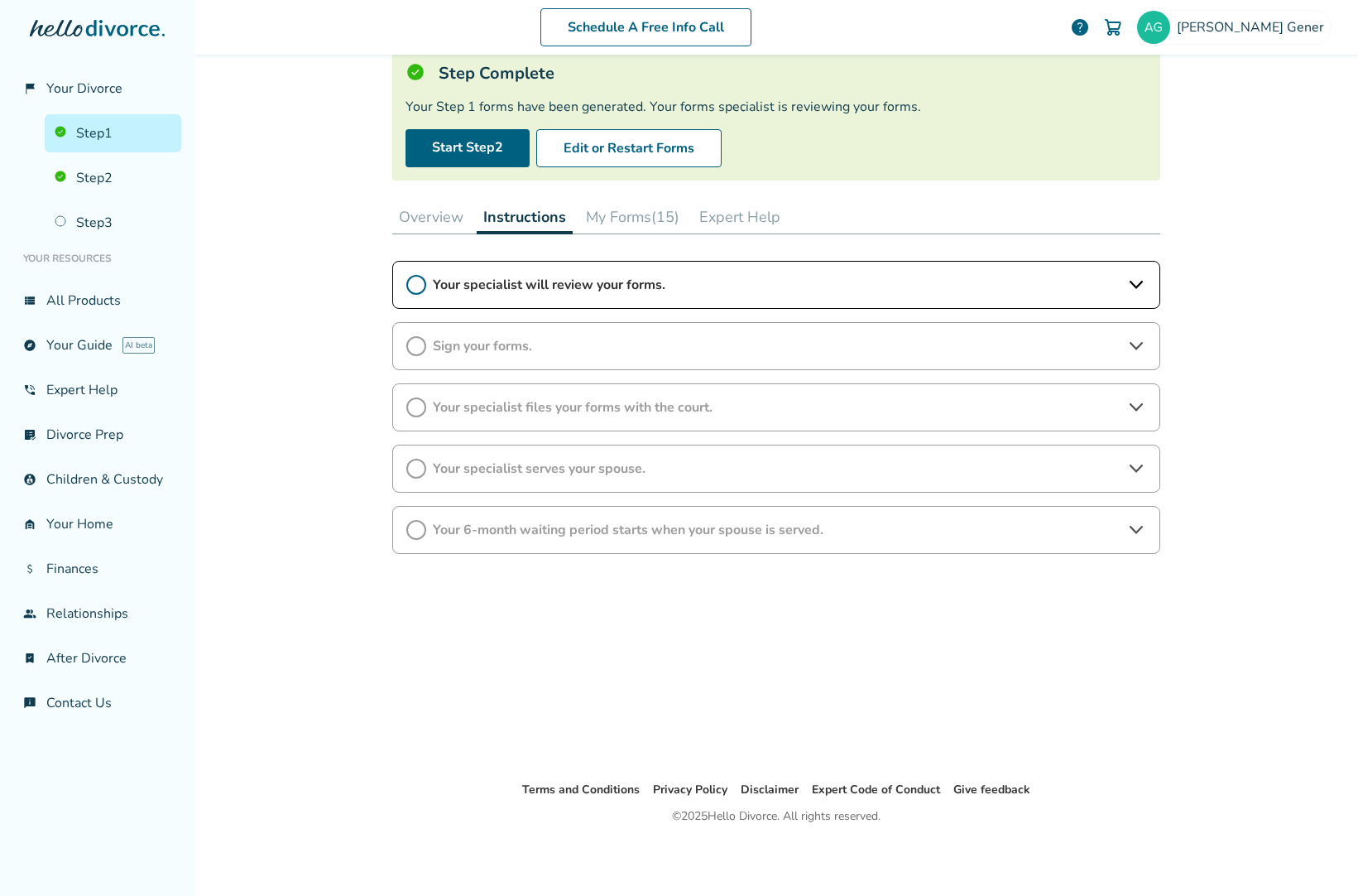
scroll to position [111, 0]
click at [504, 294] on div "Your specialist will review your forms." at bounding box center [776, 285] width 768 height 48
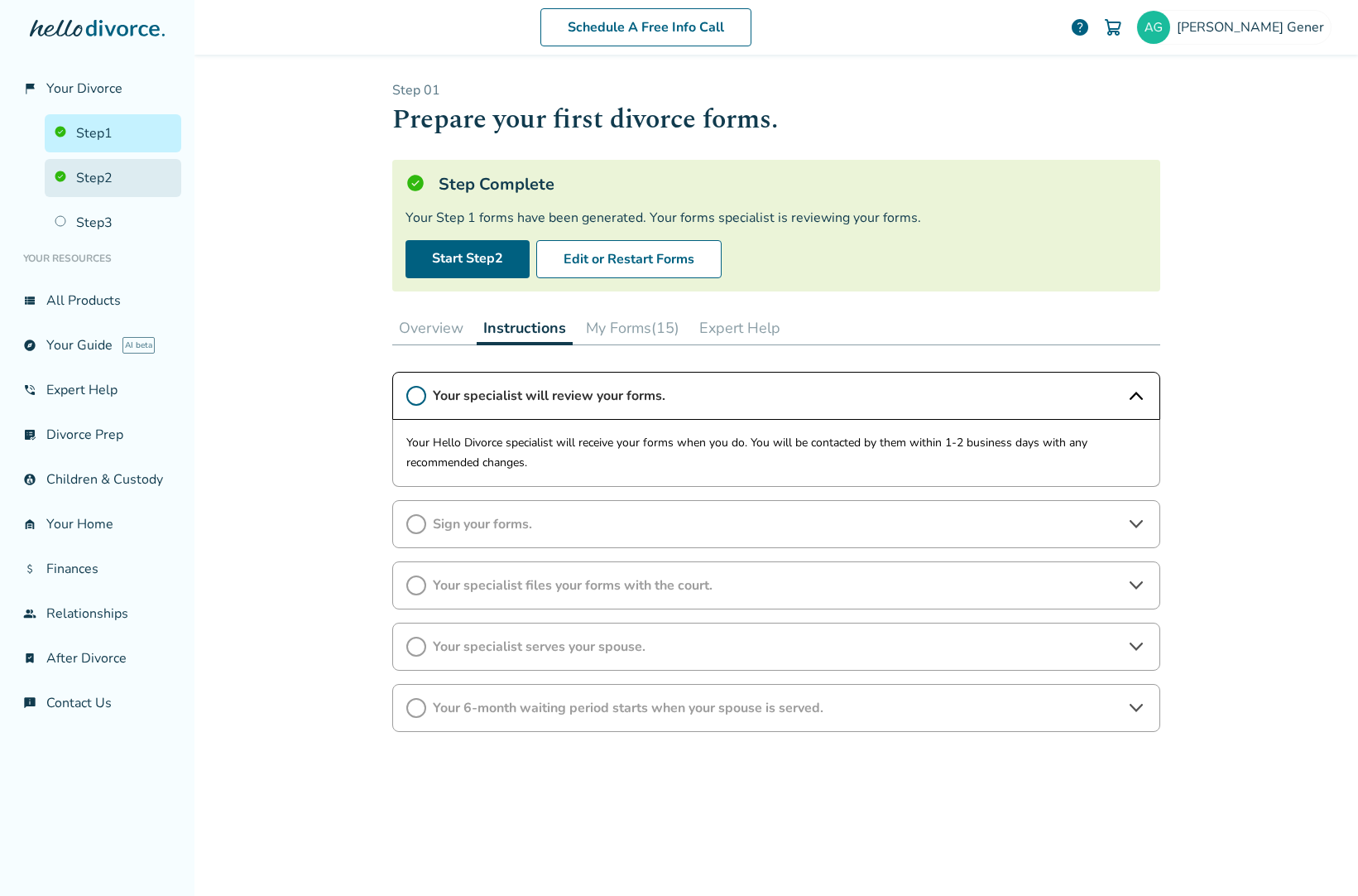
click at [112, 178] on link "Step 2" at bounding box center [113, 178] width 137 height 38
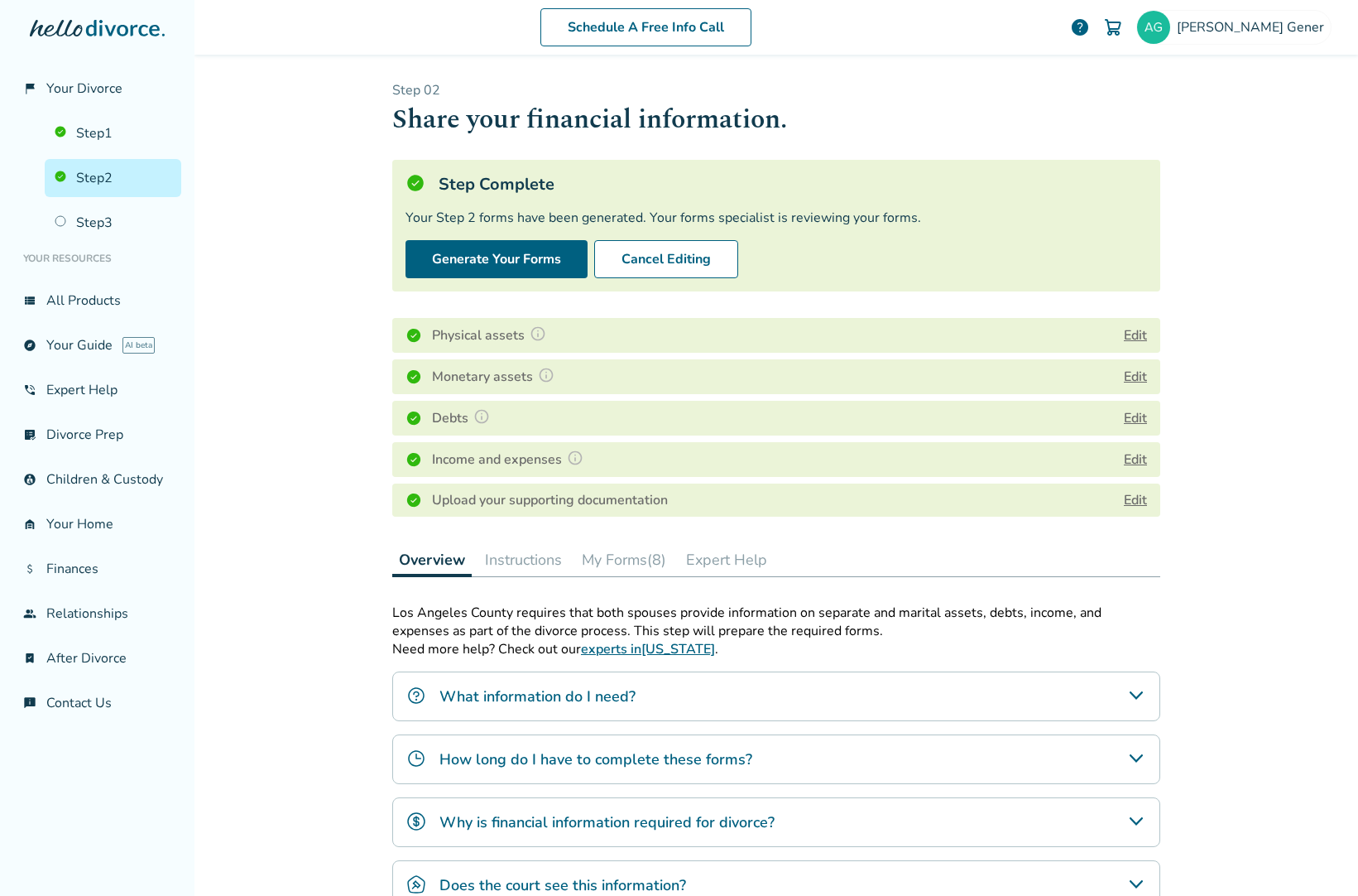
click at [443, 421] on h4 "Debts" at bounding box center [464, 418] width 63 height 22
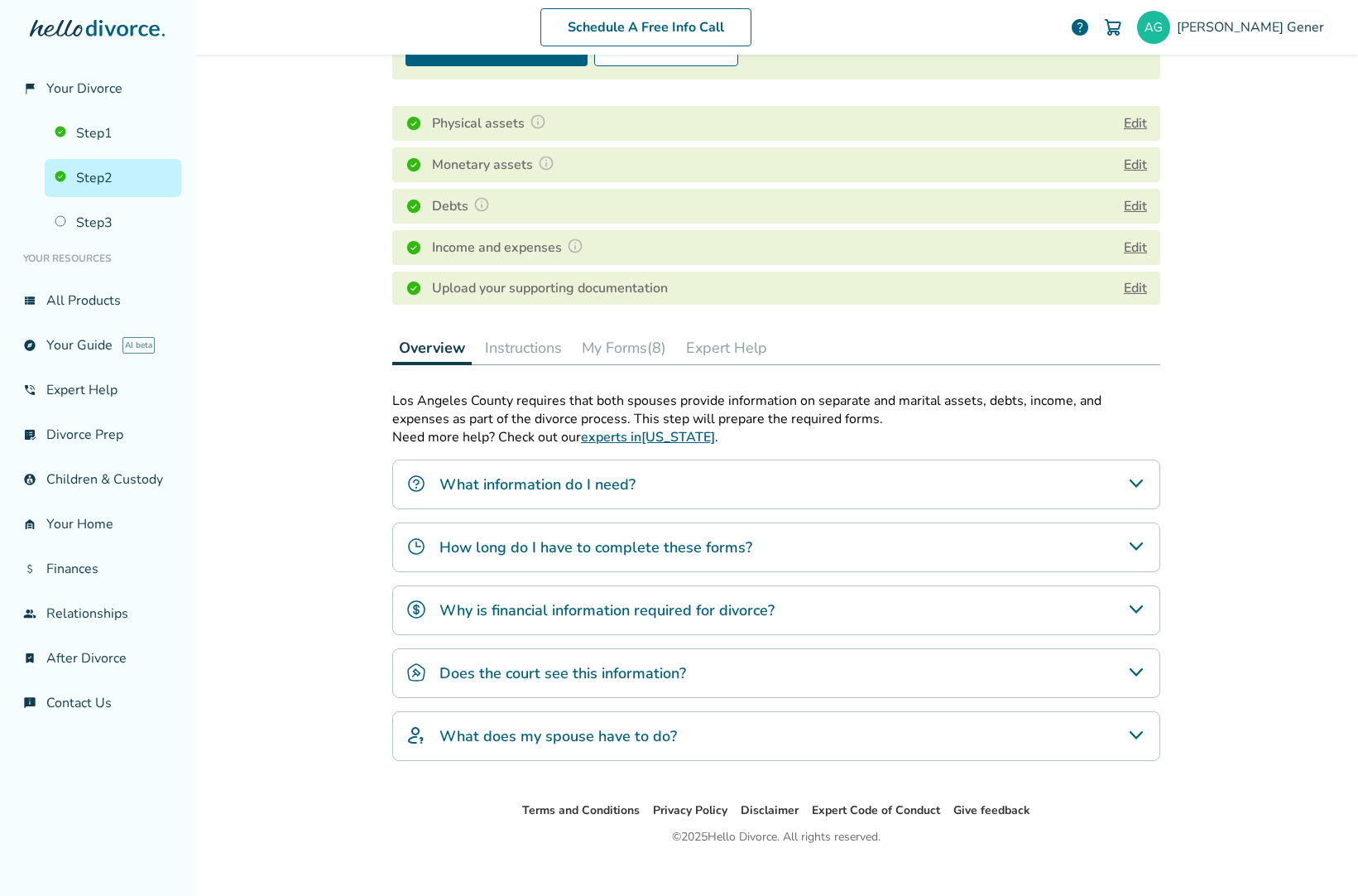
scroll to position [232, 0]
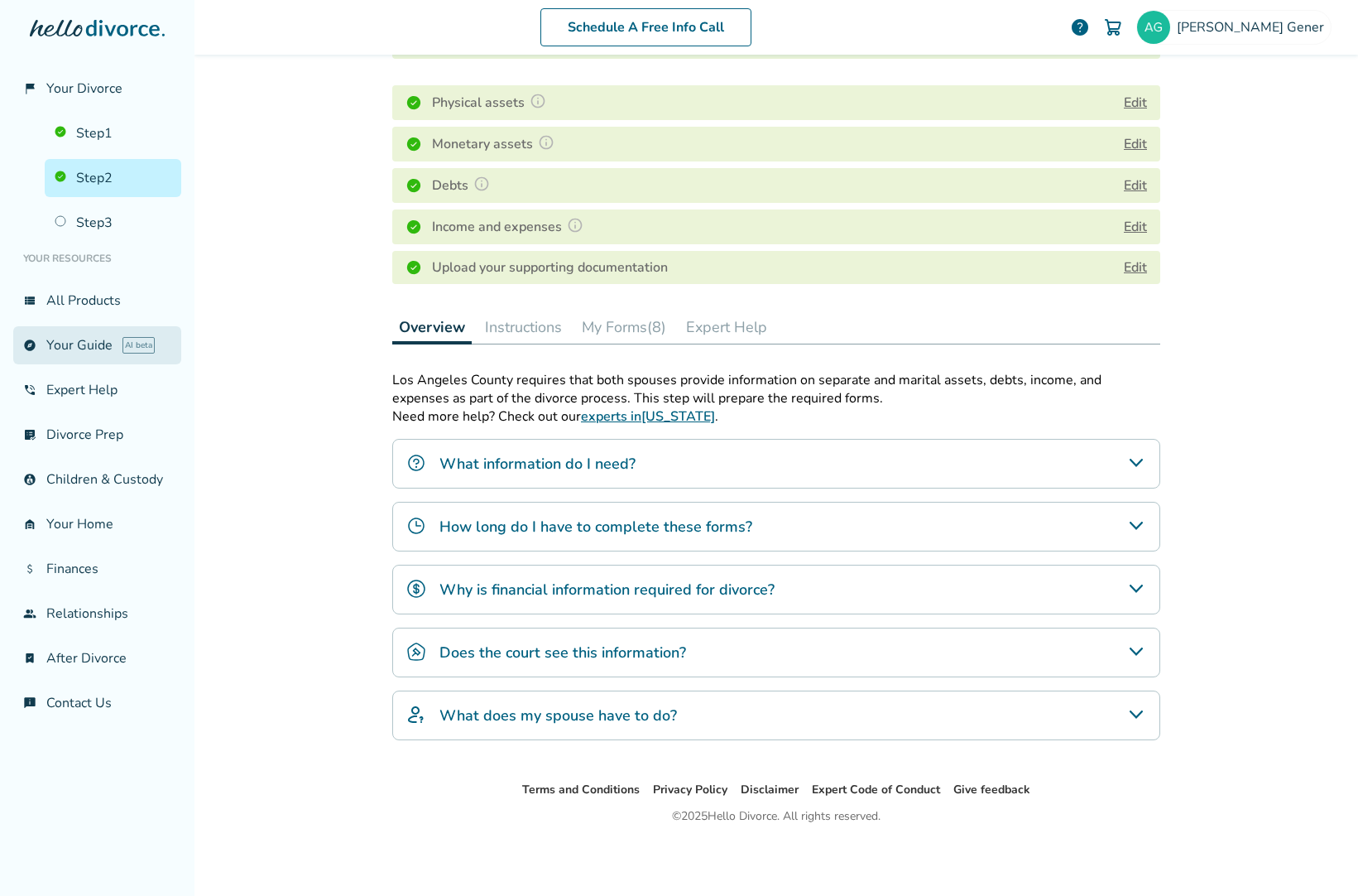
click at [80, 353] on link "explore Your Guide AI beta" at bounding box center [97, 345] width 168 height 38
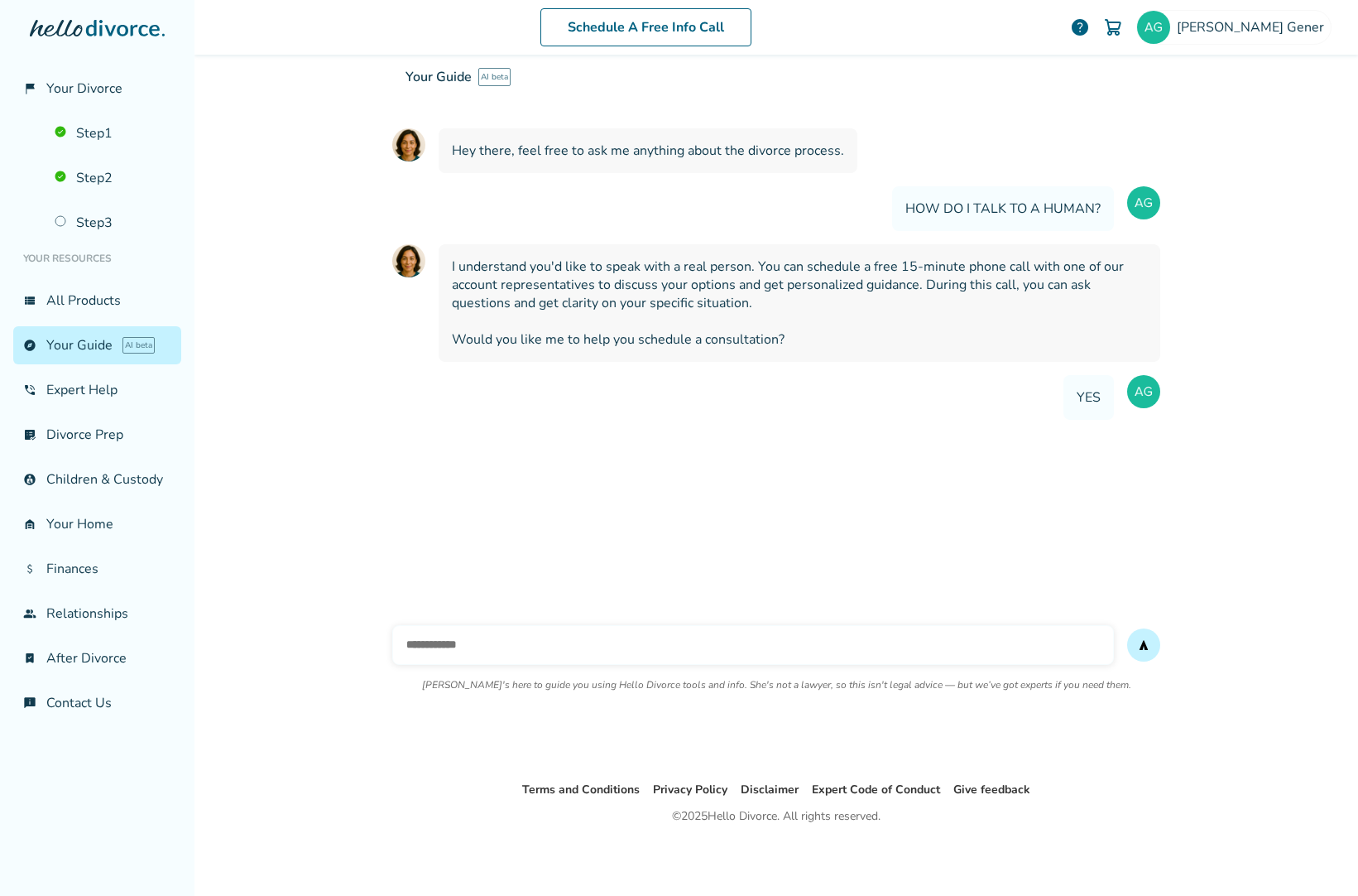
scroll to position [111, 0]
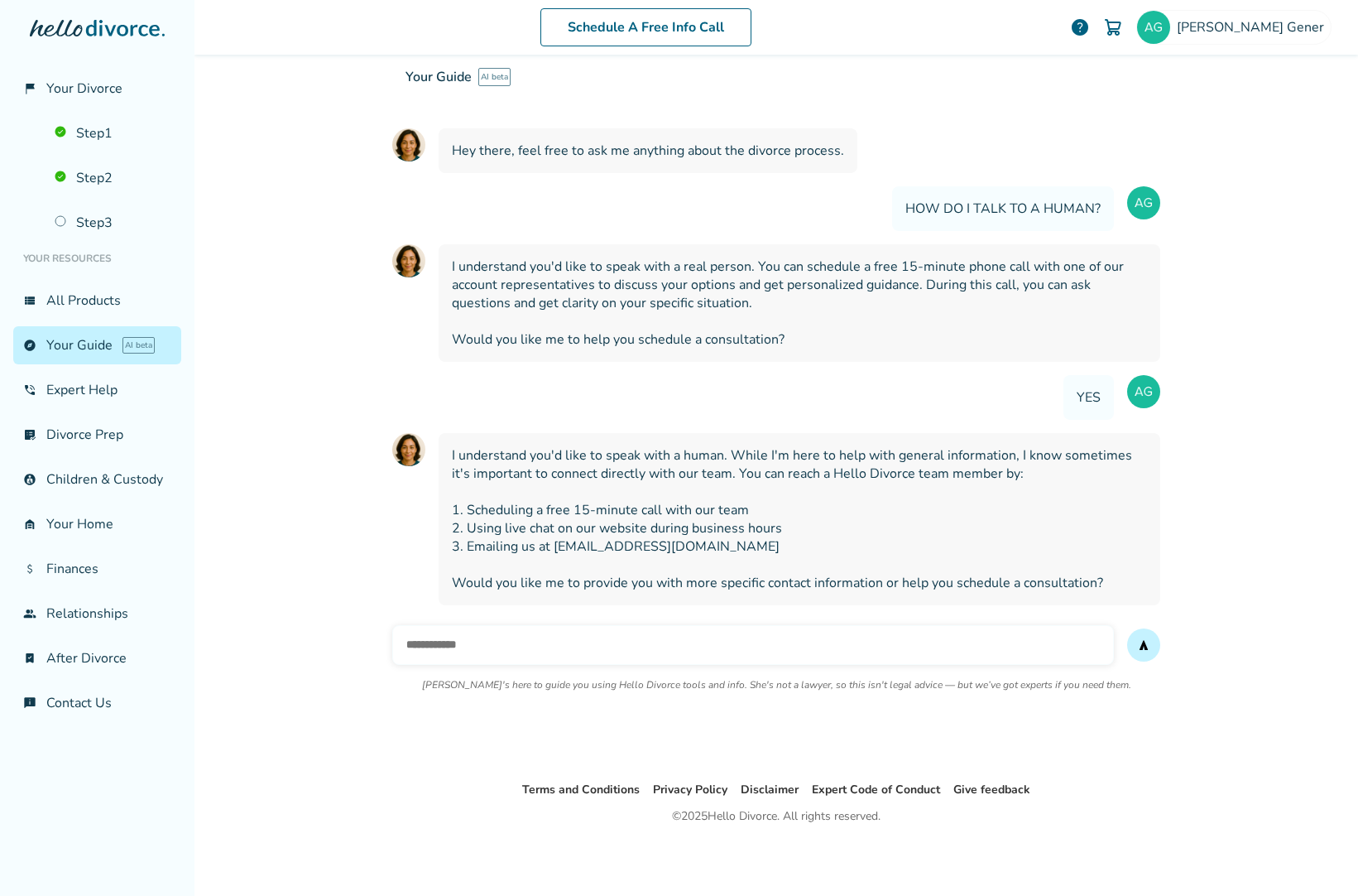
click at [452, 646] on input "text" at bounding box center [753, 645] width 722 height 40
click at [72, 704] on link "chat_info Contact Us" at bounding box center [97, 703] width 168 height 38
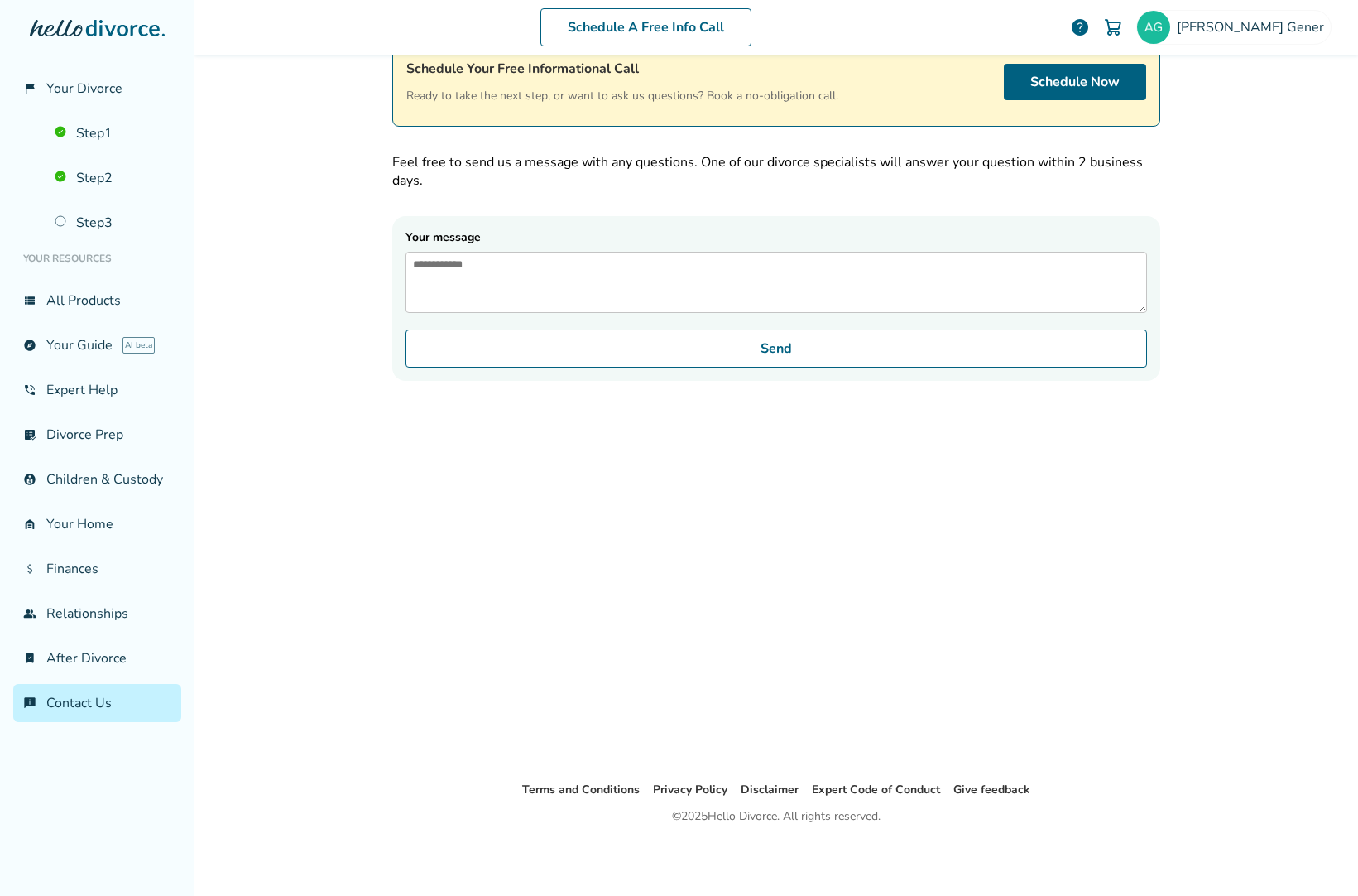
scroll to position [81, 0]
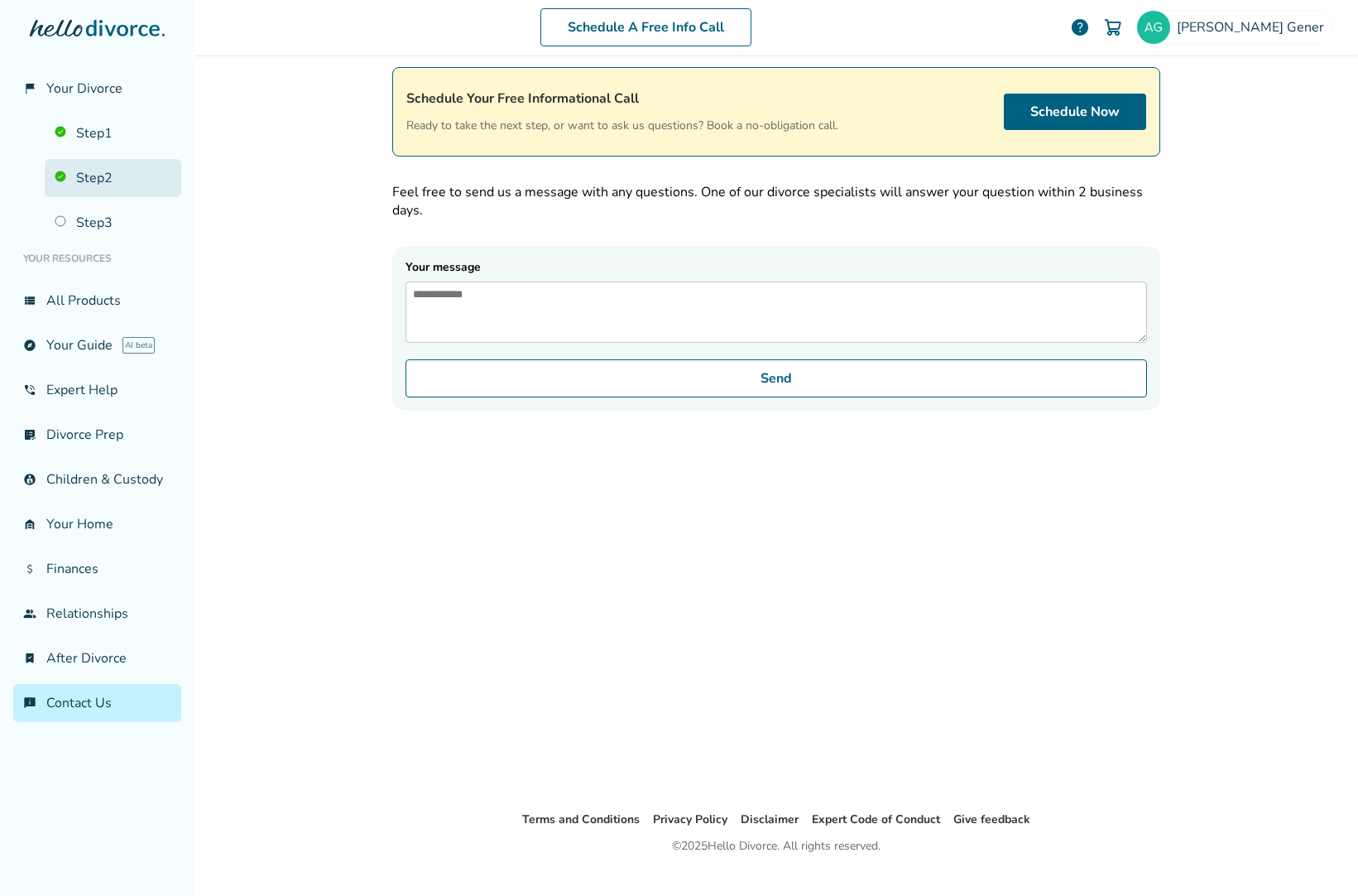
click at [88, 185] on link "Step 2" at bounding box center [113, 178] width 137 height 38
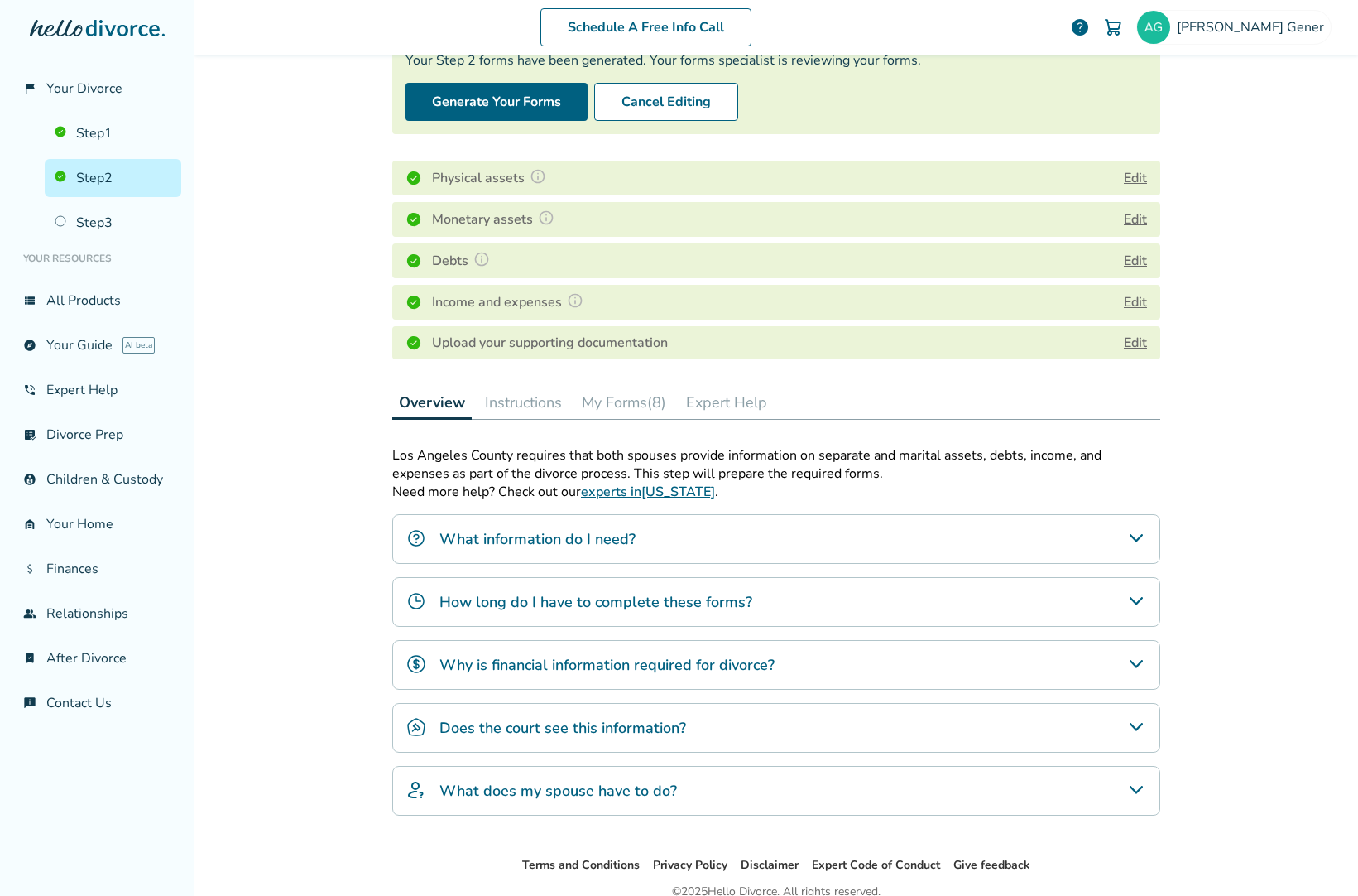
scroll to position [232, 0]
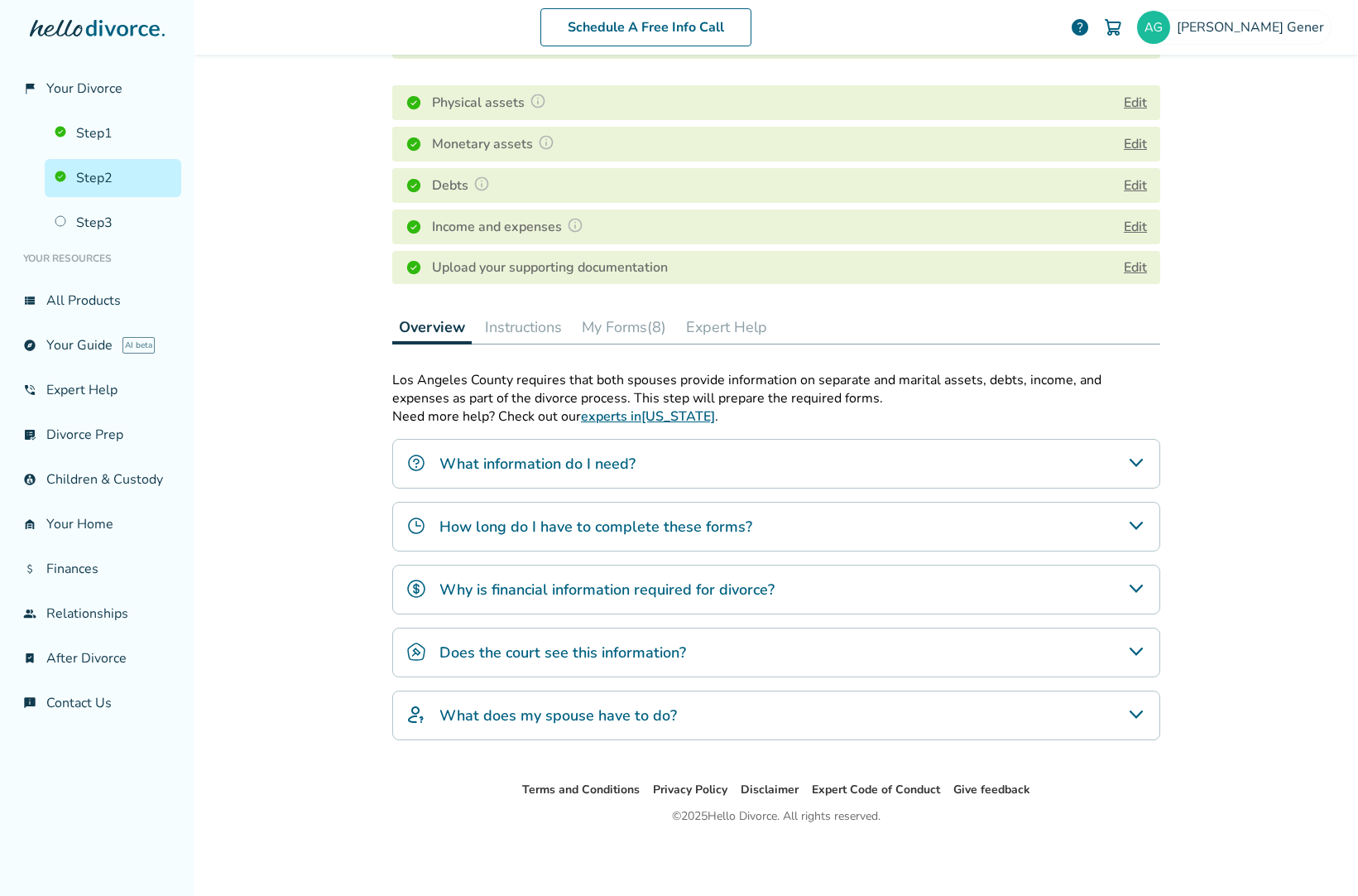
click at [536, 327] on button "Instructions" at bounding box center [523, 327] width 90 height 33
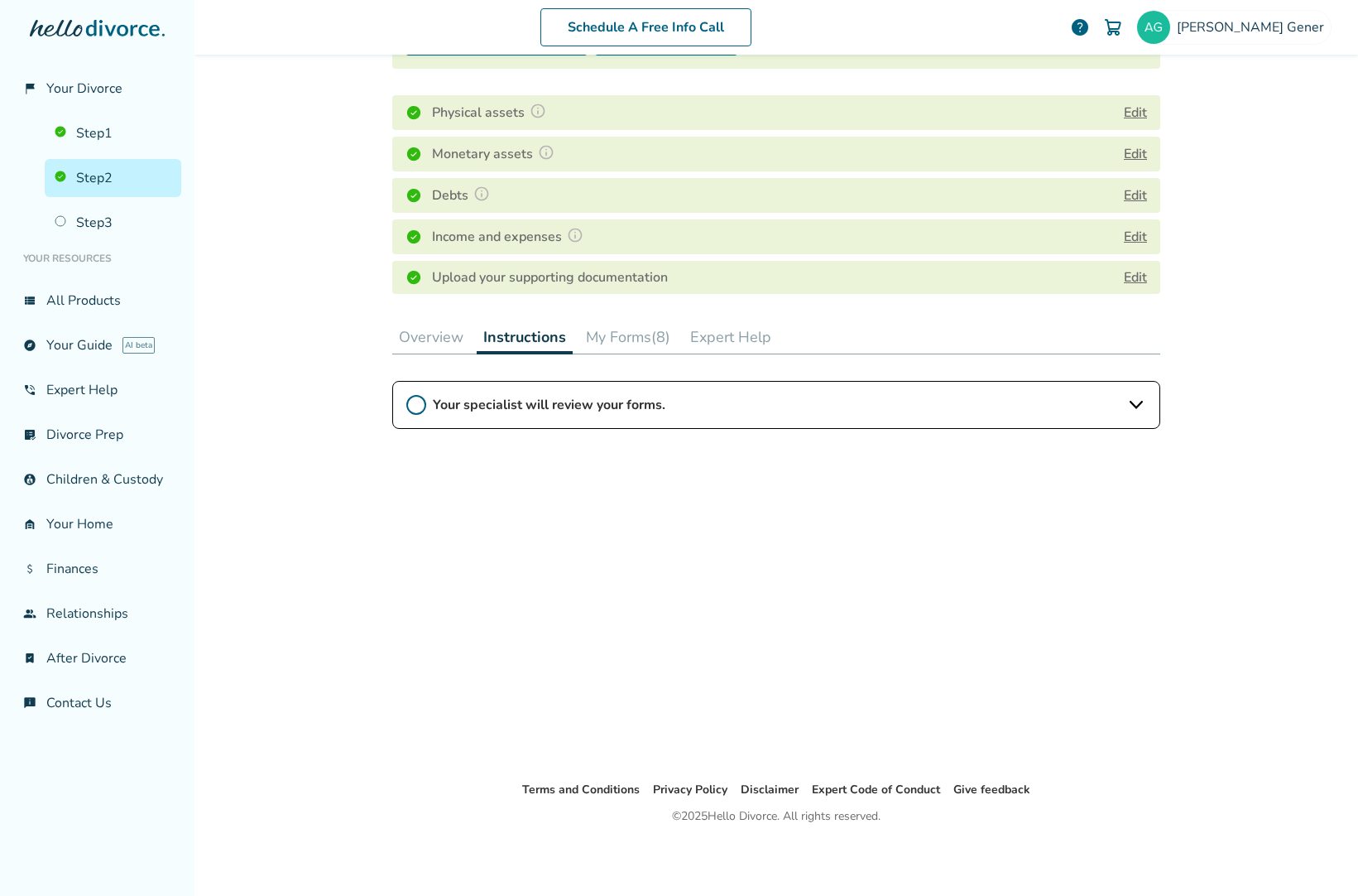
click at [616, 334] on button "My Forms (8)" at bounding box center [628, 337] width 98 height 33
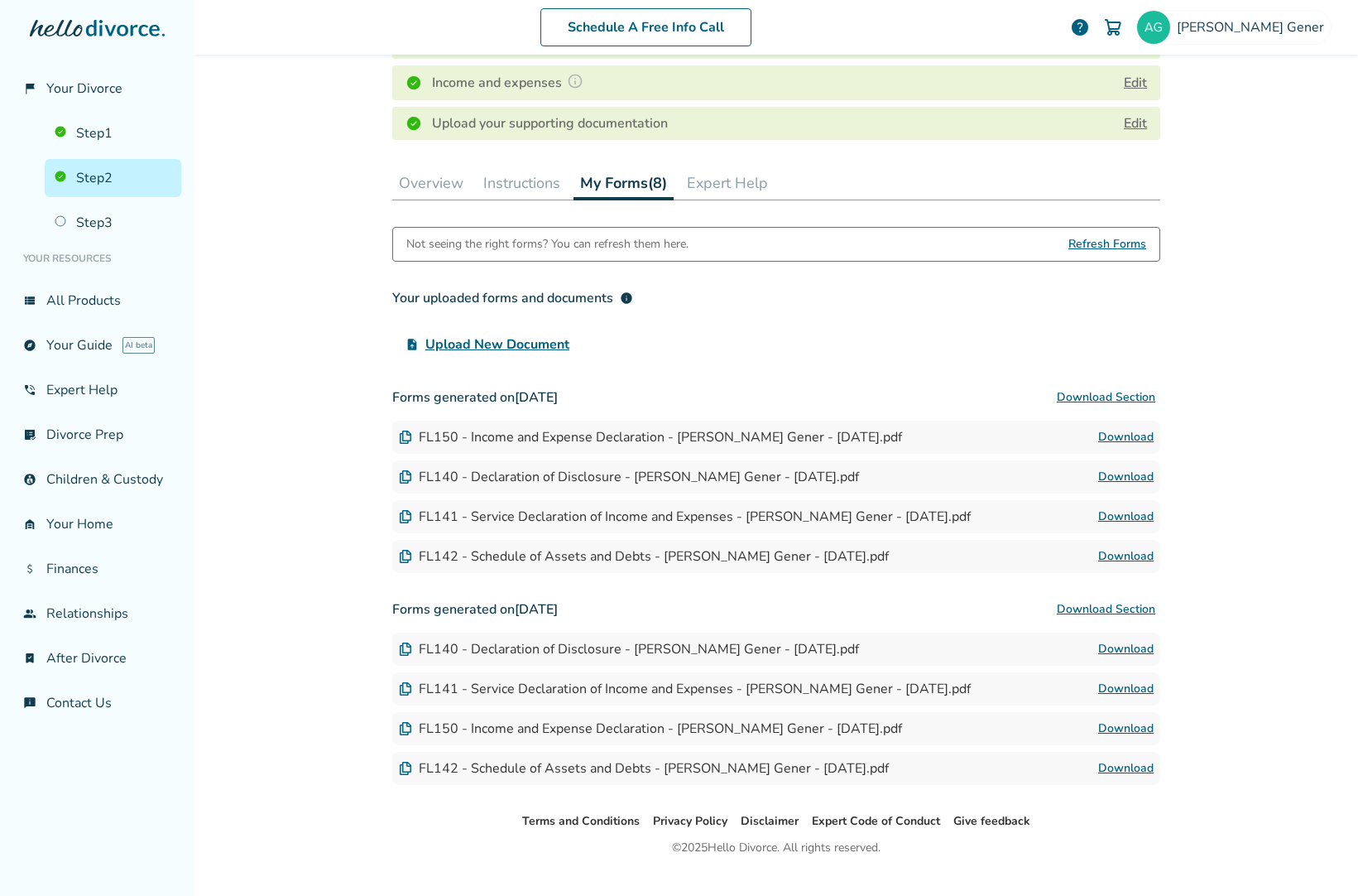
scroll to position [388, 0]
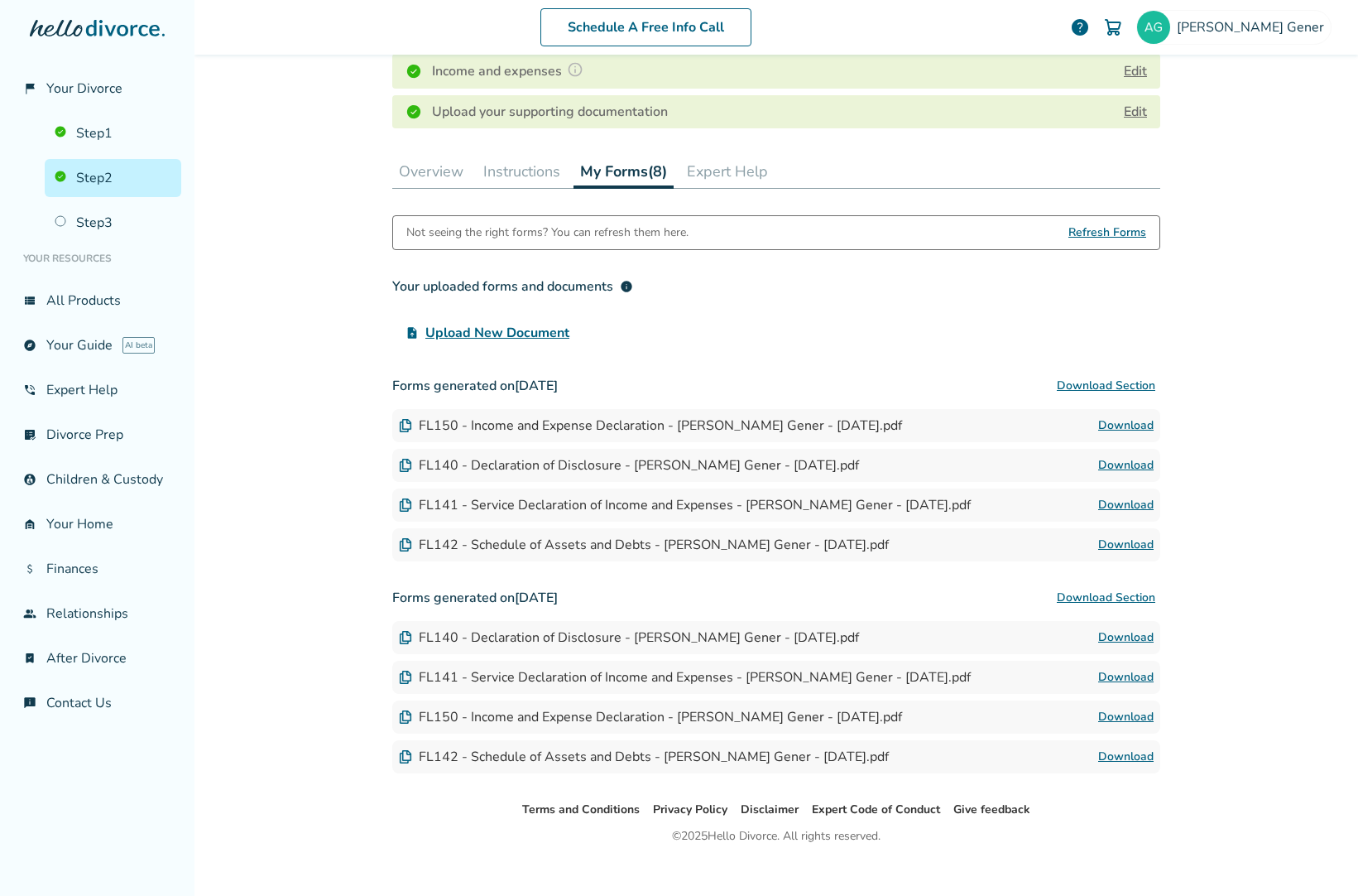
click at [1110, 419] on link "Download" at bounding box center [1126, 426] width 56 height 20
click at [1130, 508] on link "Download" at bounding box center [1126, 505] width 56 height 20
